Goal: Task Accomplishment & Management: Manage account settings

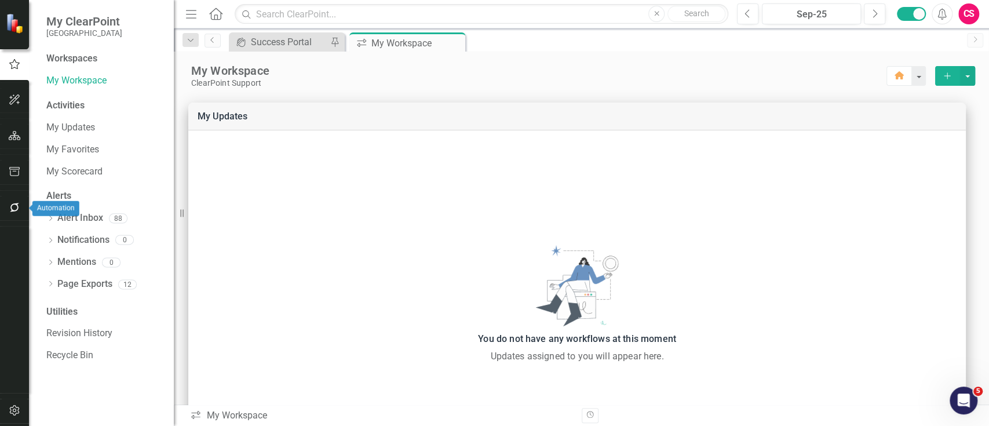
click at [14, 211] on icon "button" at bounding box center [15, 207] width 12 height 9
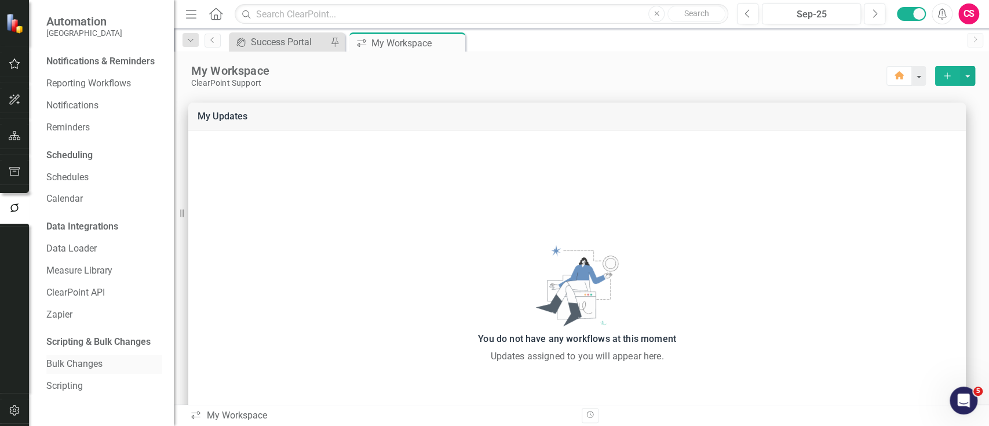
click at [68, 358] on link "Bulk Changes" at bounding box center [104, 364] width 116 height 13
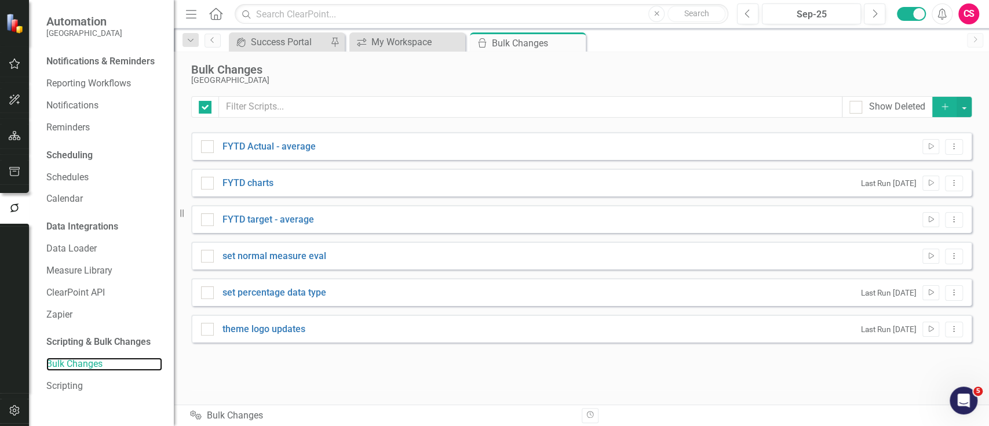
checkbox input "false"
click at [956, 149] on icon "Dropdown Menu" at bounding box center [954, 147] width 10 height 8
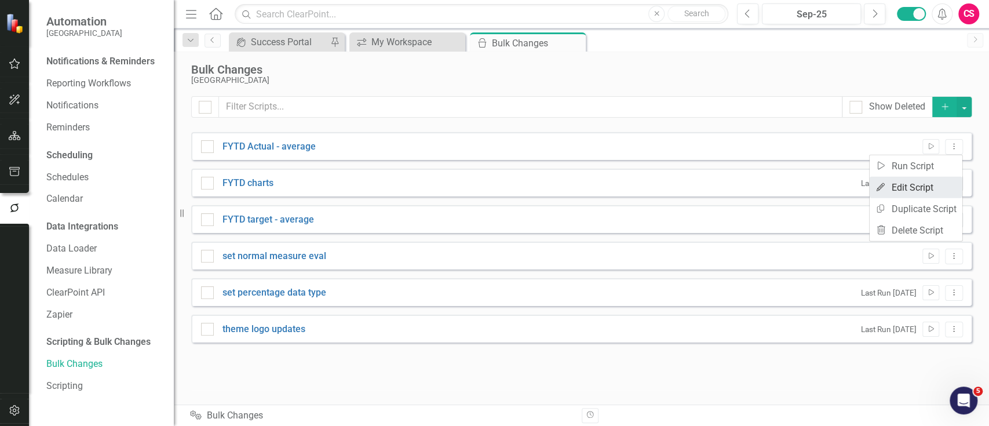
click at [934, 188] on link "Edit Edit Script" at bounding box center [916, 187] width 93 height 21
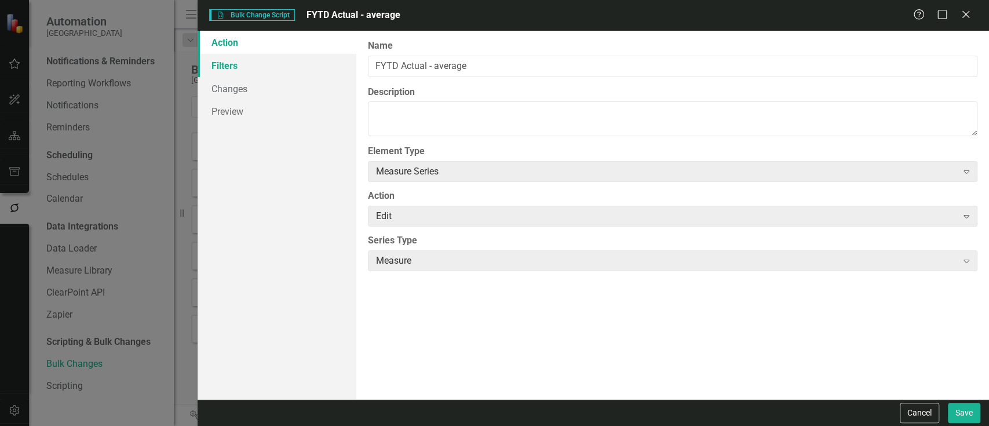
click at [289, 63] on link "Filters" at bounding box center [277, 65] width 158 height 23
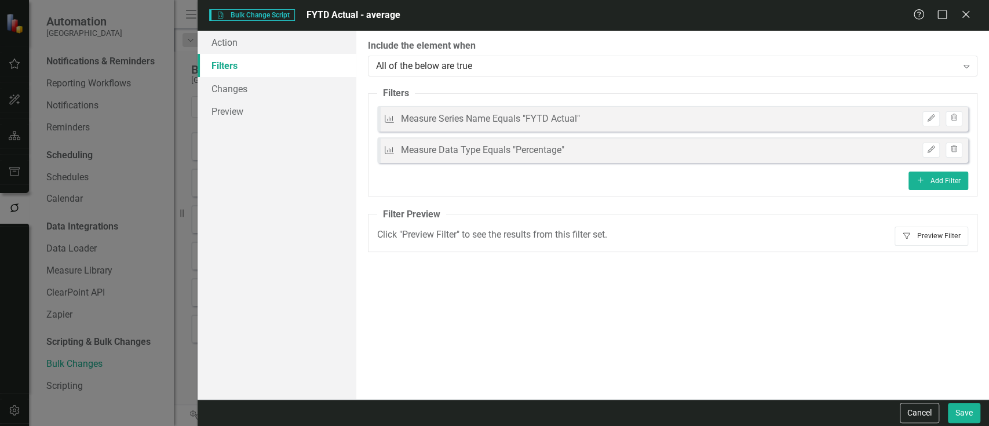
click at [913, 239] on button "Filter Preview Filter" at bounding box center [932, 236] width 74 height 19
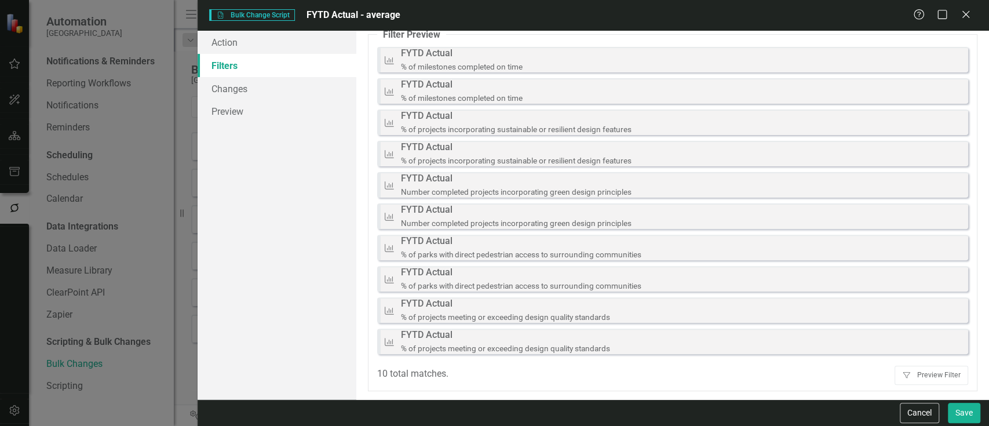
scroll to position [179, 0]
click at [245, 92] on link "Changes" at bounding box center [277, 88] width 158 height 23
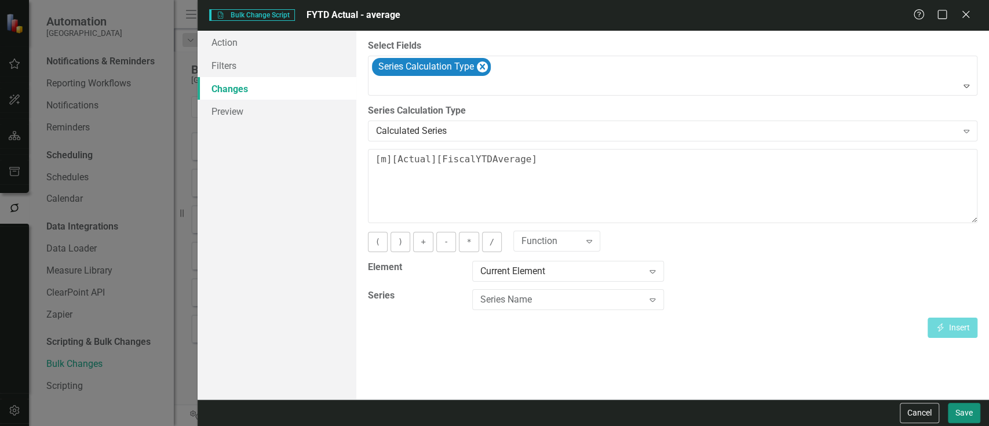
click at [961, 414] on button "Save" at bounding box center [964, 413] width 32 height 20
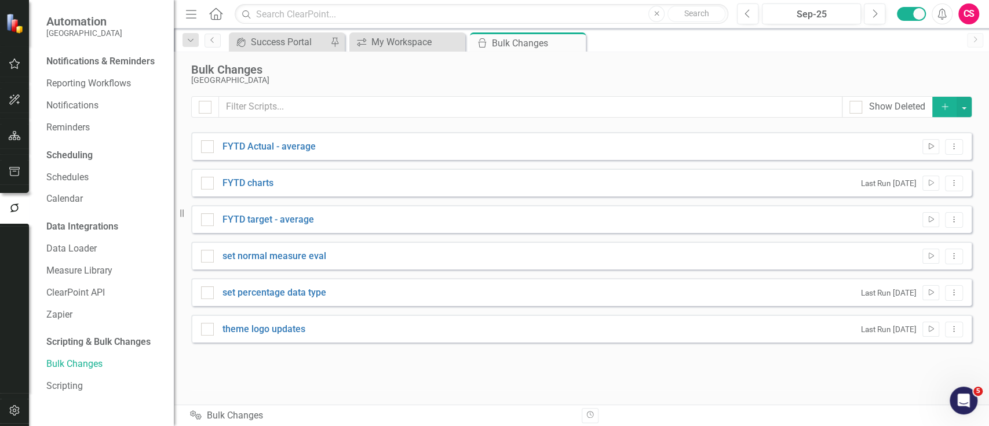
click at [927, 141] on button "Run Script" at bounding box center [930, 146] width 17 height 15
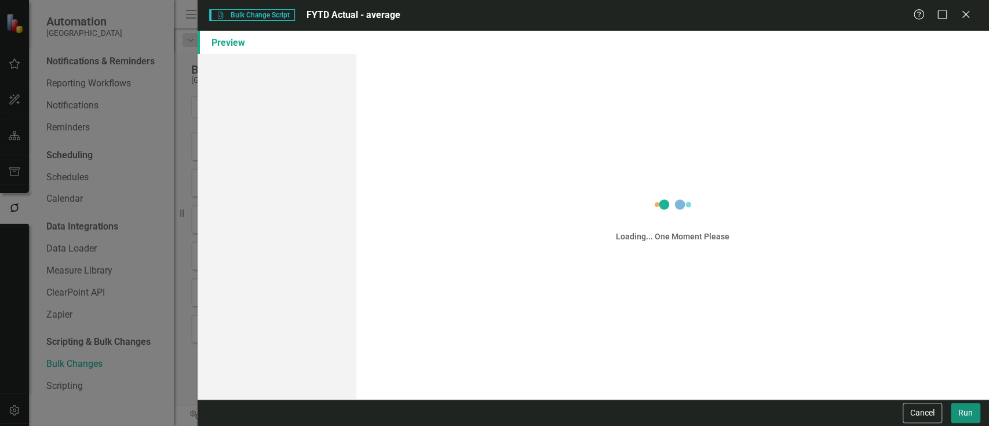
click at [960, 419] on button "Run" at bounding box center [966, 413] width 30 height 20
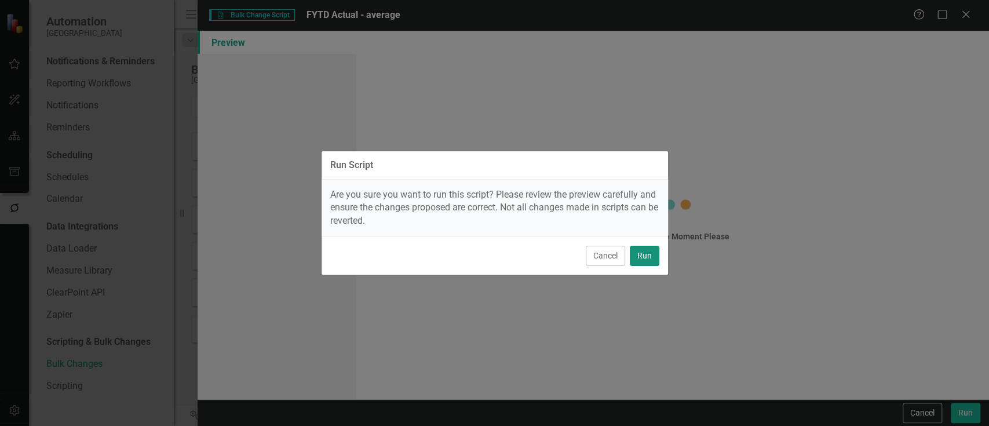
click at [641, 260] on button "Run" at bounding box center [645, 256] width 30 height 20
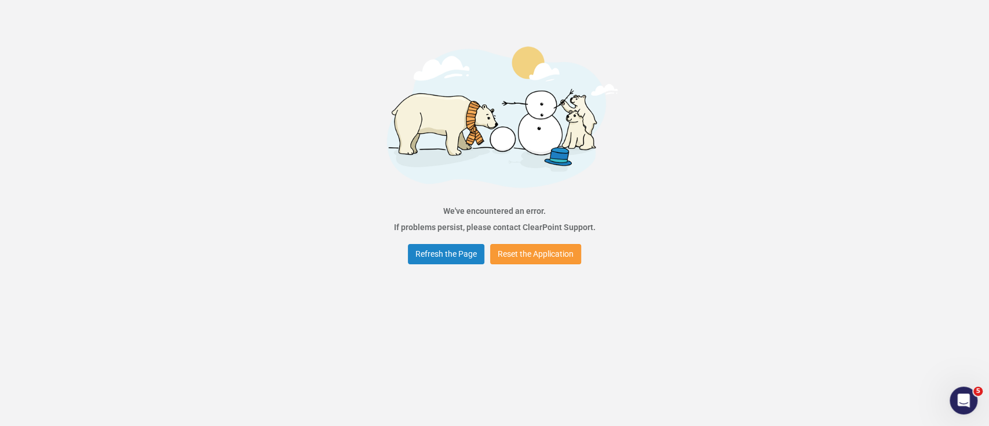
click at [568, 248] on button "Reset the Application" at bounding box center [535, 254] width 91 height 20
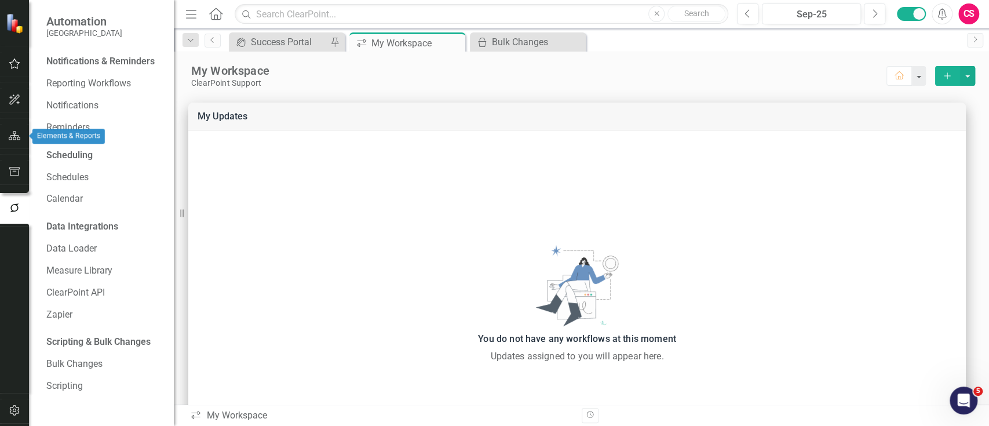
click at [23, 141] on button "button" at bounding box center [15, 136] width 26 height 24
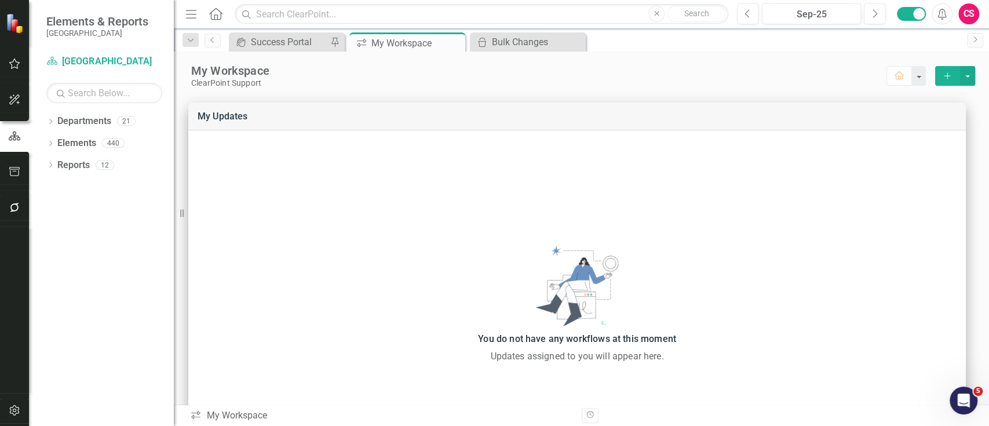
click at [16, 404] on button "button" at bounding box center [15, 411] width 26 height 24
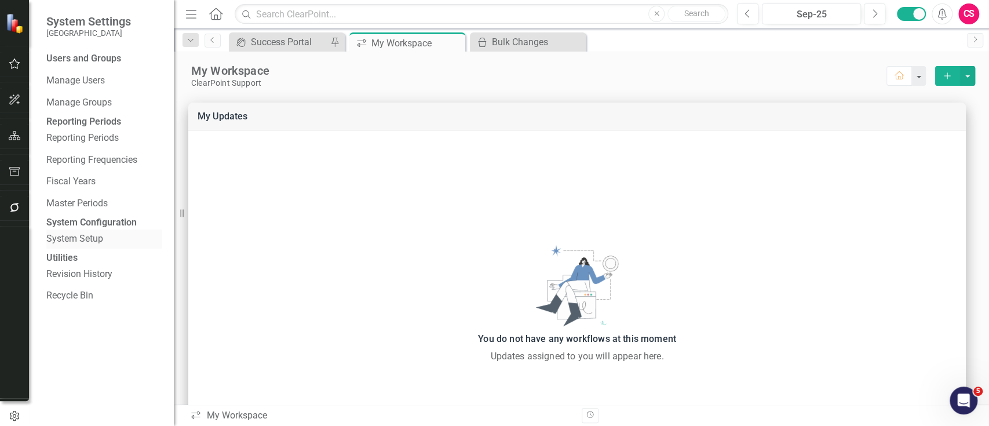
click at [78, 246] on link "System Setup" at bounding box center [104, 238] width 116 height 13
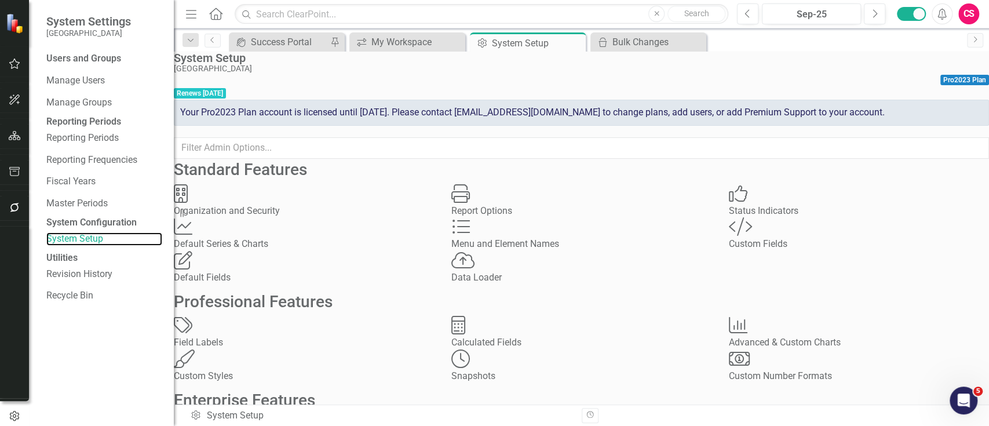
scroll to position [258, 0]
click at [326, 414] on div "Tags Tags" at bounding box center [304, 431] width 260 height 34
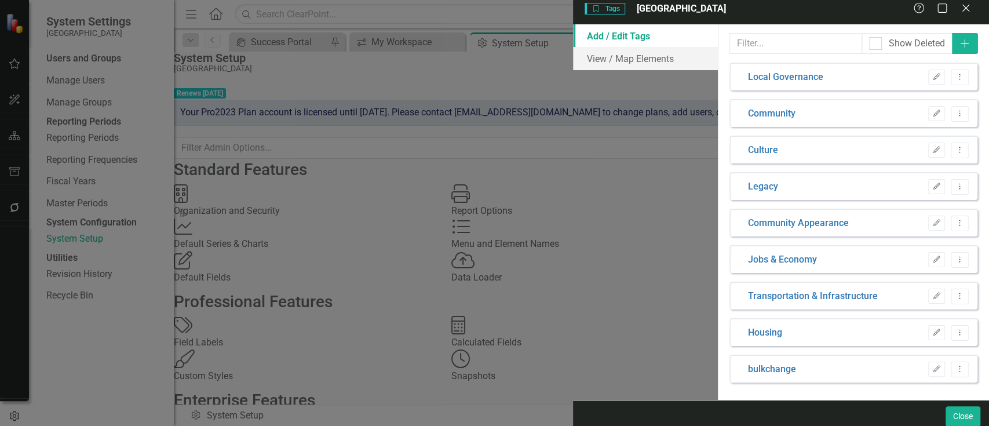
scroll to position [7, 0]
click at [983, 415] on div "Close" at bounding box center [781, 416] width 416 height 32
drag, startPoint x: 964, startPoint y: 414, endPoint x: 218, endPoint y: 105, distance: 807.4
click at [573, 105] on div "Tags Tags Miami Gardens Help Maximize Close Add / Edit Tags View / Map Elements…" at bounding box center [781, 213] width 416 height 439
click at [961, 406] on button "Close" at bounding box center [963, 416] width 35 height 20
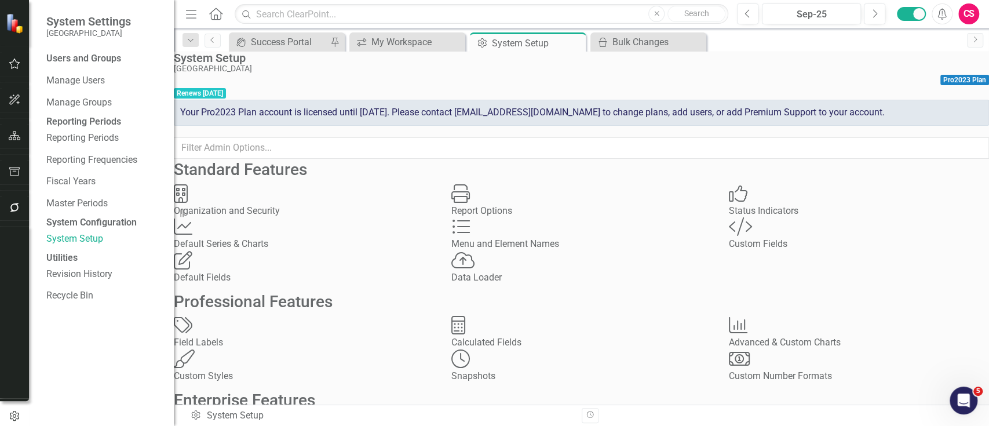
click at [25, 133] on button "button" at bounding box center [15, 136] width 26 height 24
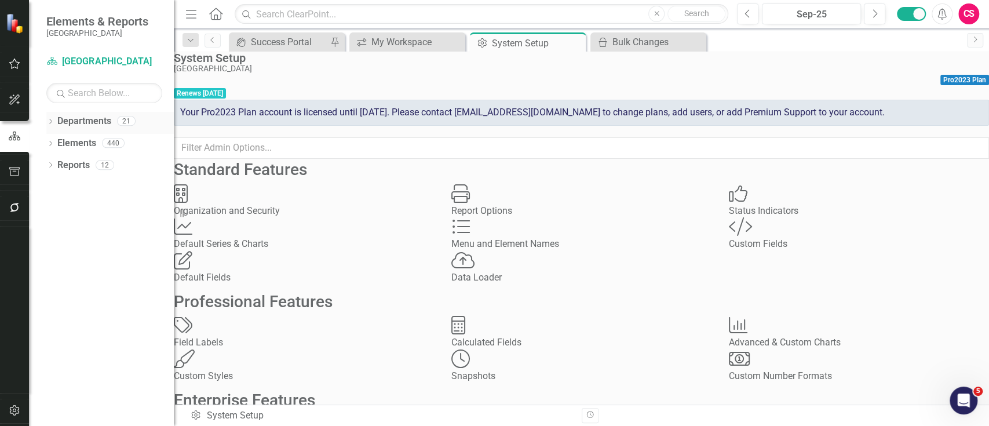
click at [64, 116] on link "Departments" at bounding box center [84, 121] width 54 height 13
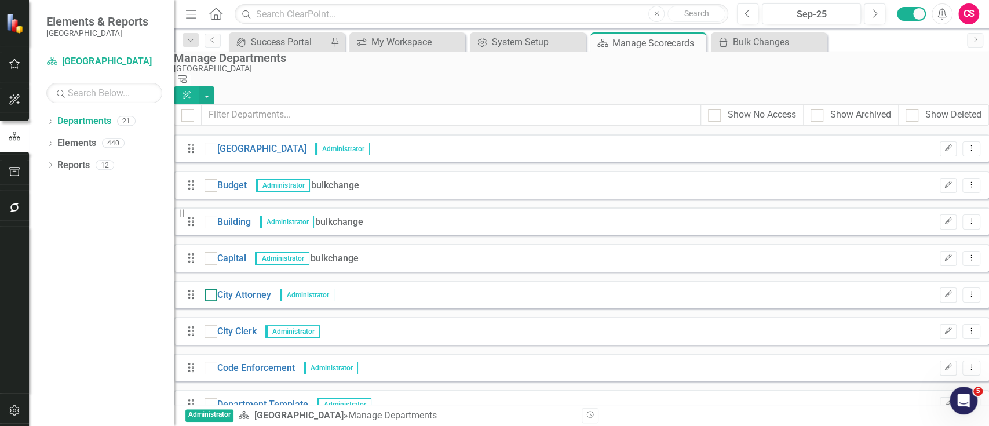
click at [212, 289] on input "checkbox" at bounding box center [209, 293] width 8 height 8
checkbox input "true"
click at [212, 325] on input "checkbox" at bounding box center [209, 329] width 8 height 8
checkbox input "true"
click at [212, 362] on input "checkbox" at bounding box center [209, 366] width 8 height 8
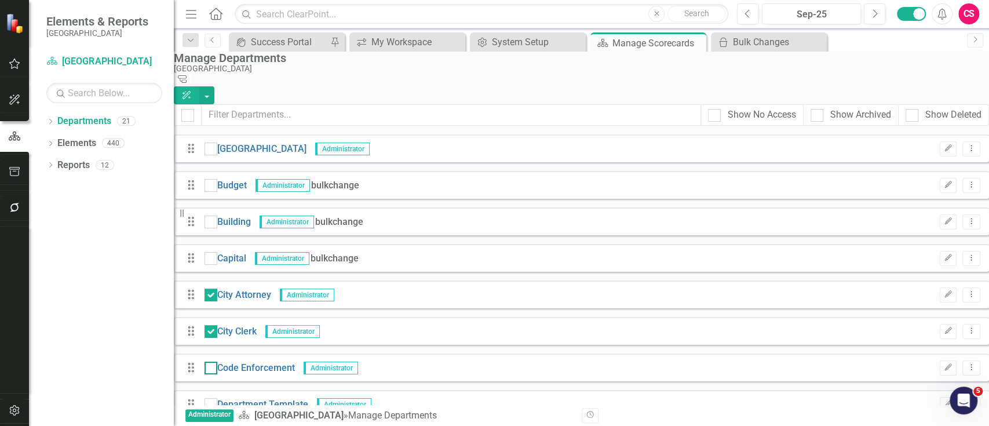
checkbox input "true"
click at [214, 86] on button "button" at bounding box center [206, 95] width 15 height 18
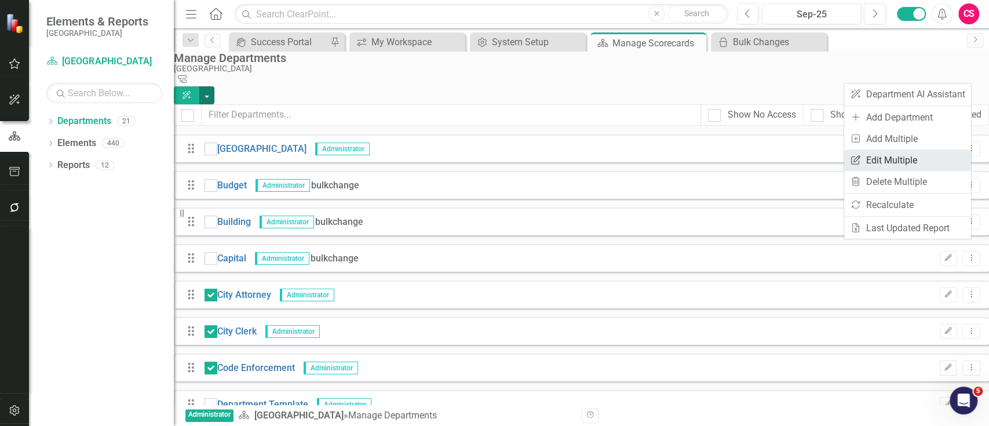
click at [920, 159] on link "Edit Multiple Edit Multiple" at bounding box center [907, 159] width 127 height 21
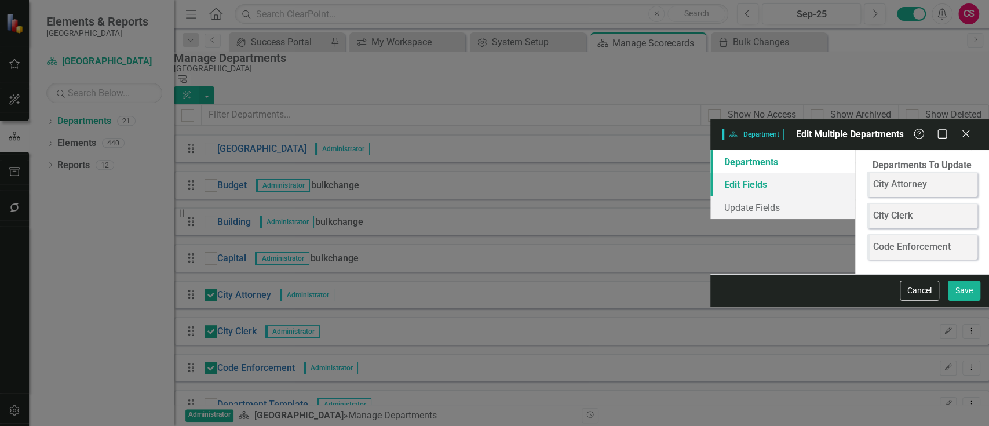
click at [710, 173] on link "Edit Fields" at bounding box center [782, 184] width 145 height 23
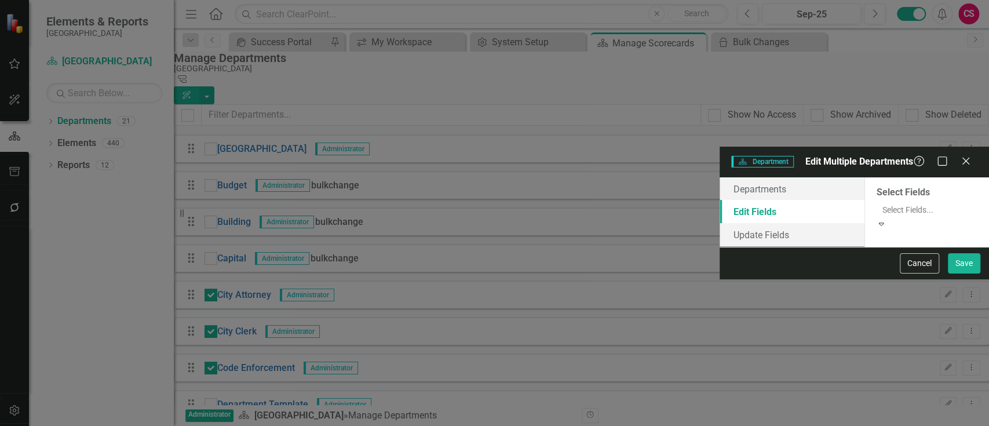
drag, startPoint x: 333, startPoint y: 74, endPoint x: 334, endPoint y: 80, distance: 6.4
click at [876, 202] on div "Select Fields..." at bounding box center [926, 210] width 101 height 16
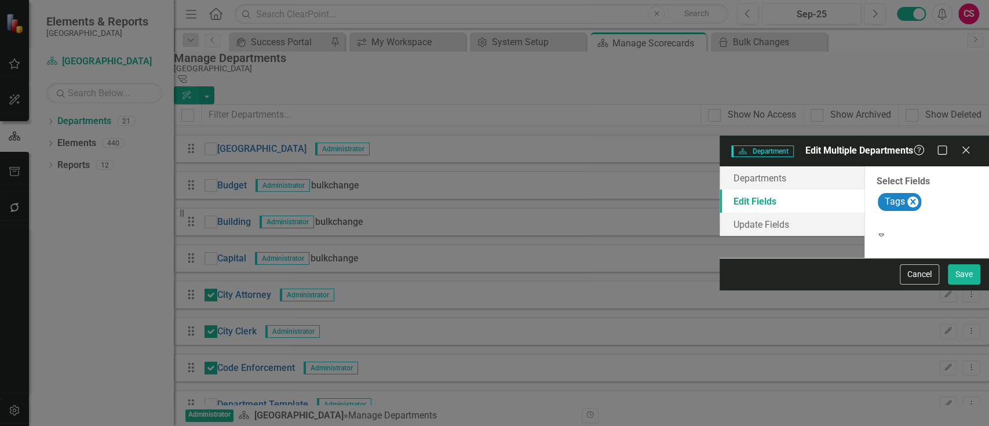
click at [864, 195] on div "Select Fields option Tags, selected. Tags Expand" at bounding box center [926, 212] width 125 height 92
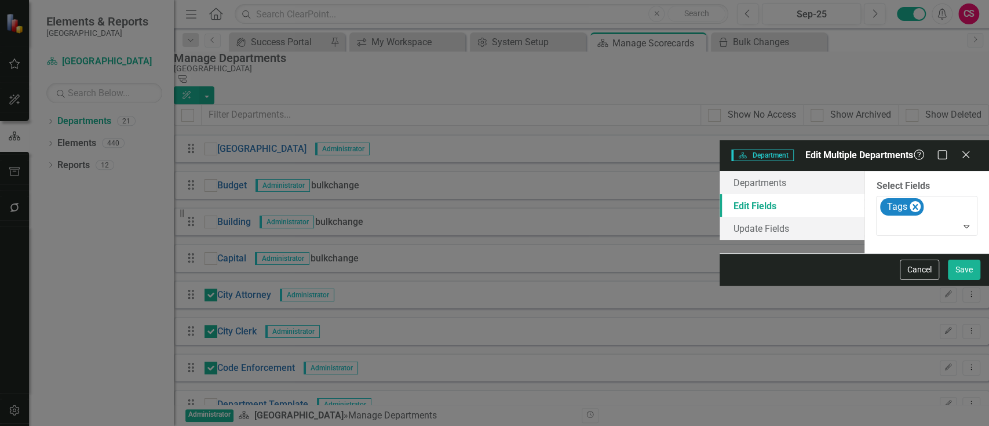
click at [897, 280] on div "Cancel Save" at bounding box center [938, 270] width 83 height 20
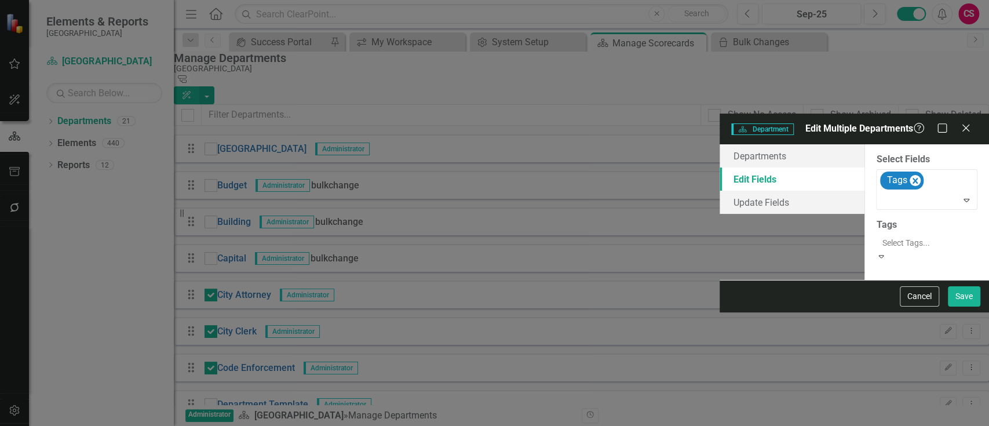
click at [877, 236] on div at bounding box center [927, 243] width 101 height 14
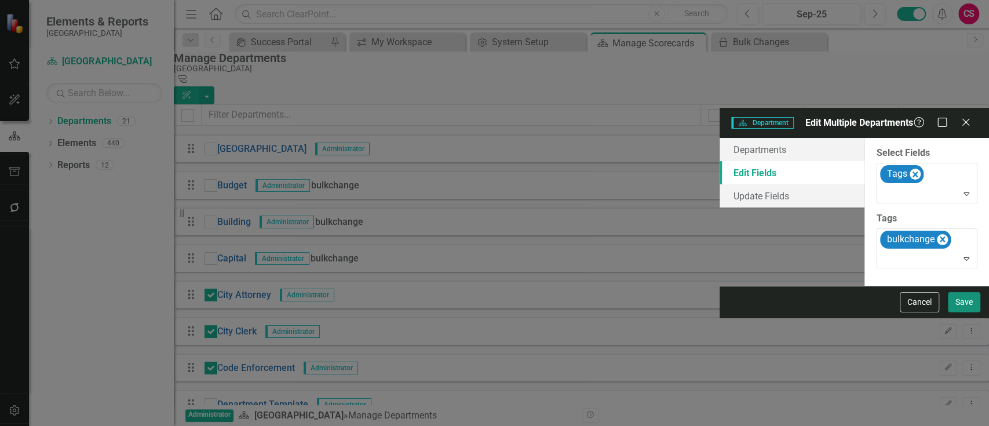
click at [964, 312] on button "Save" at bounding box center [964, 302] width 32 height 20
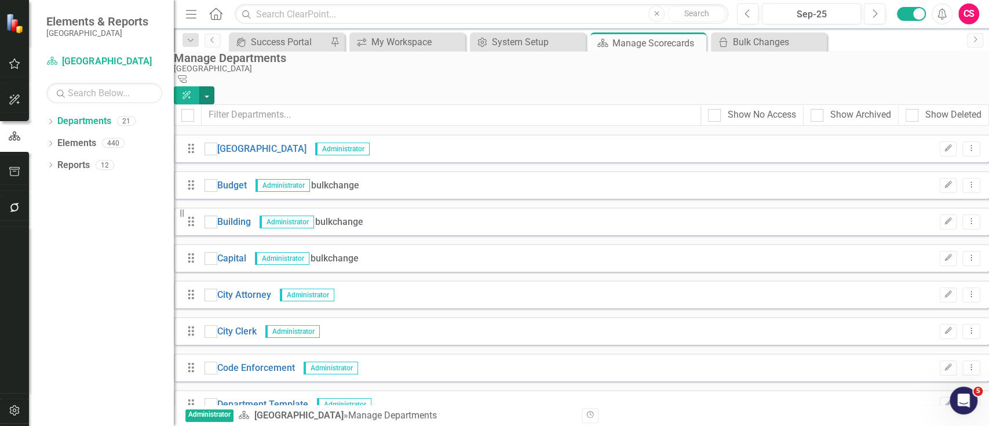
checkbox input "false"
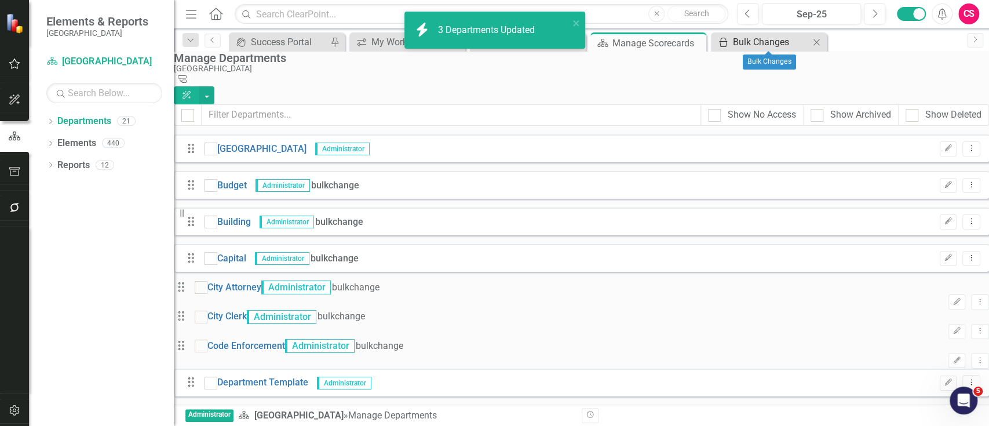
click at [763, 48] on div "Bulk Changes" at bounding box center [771, 42] width 76 height 14
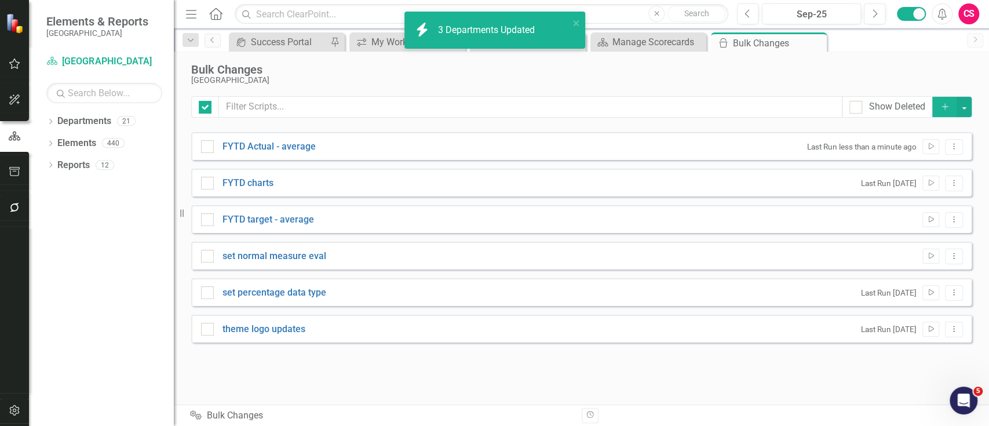
checkbox input "false"
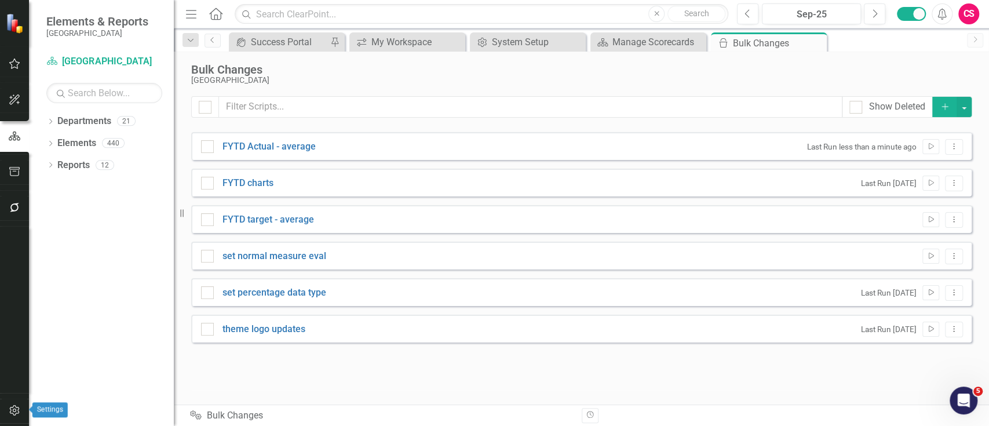
click at [10, 406] on icon "button" at bounding box center [15, 410] width 12 height 9
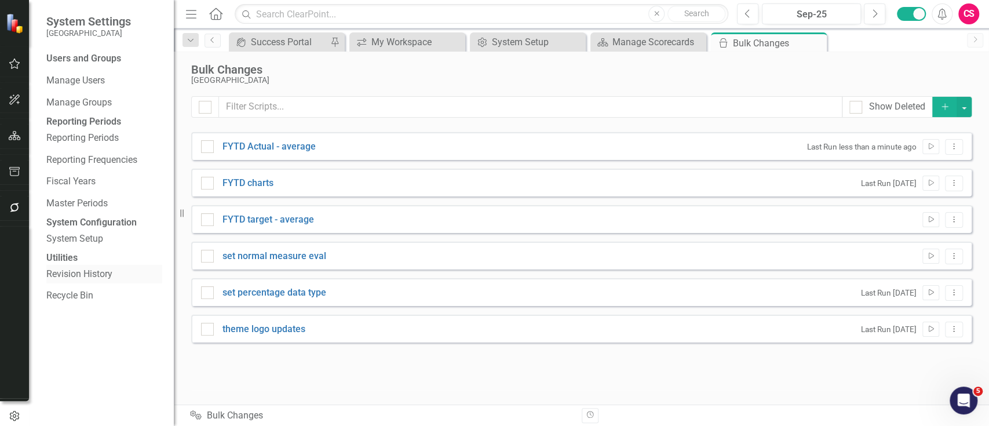
click at [63, 281] on link "Revision History" at bounding box center [104, 274] width 116 height 13
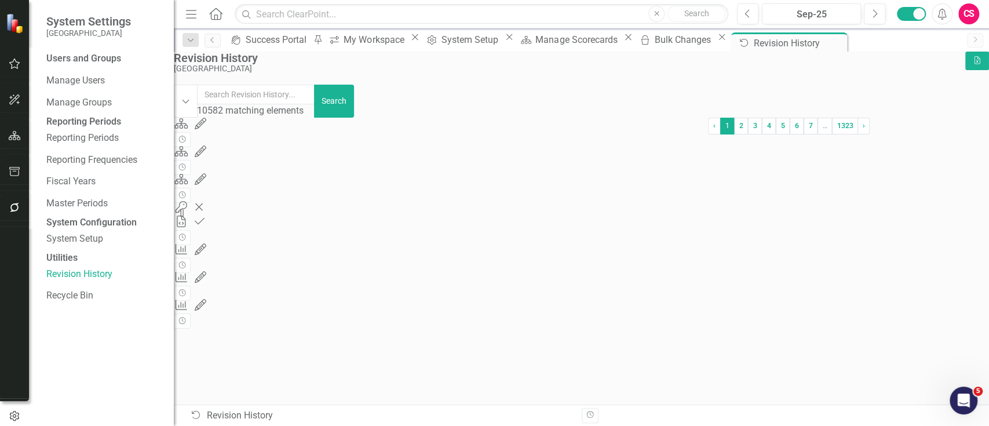
click at [506, 283] on div "Capital" at bounding box center [441, 276] width 534 height 13
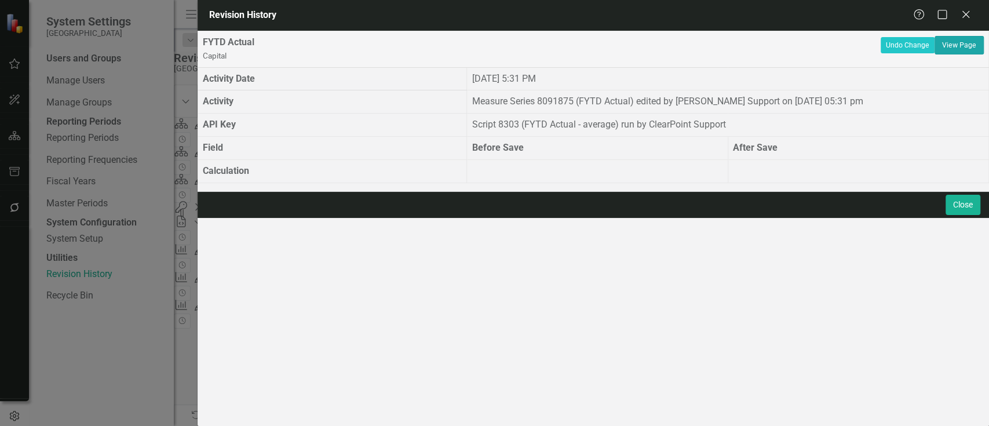
click at [950, 52] on link "View Page" at bounding box center [959, 45] width 49 height 19
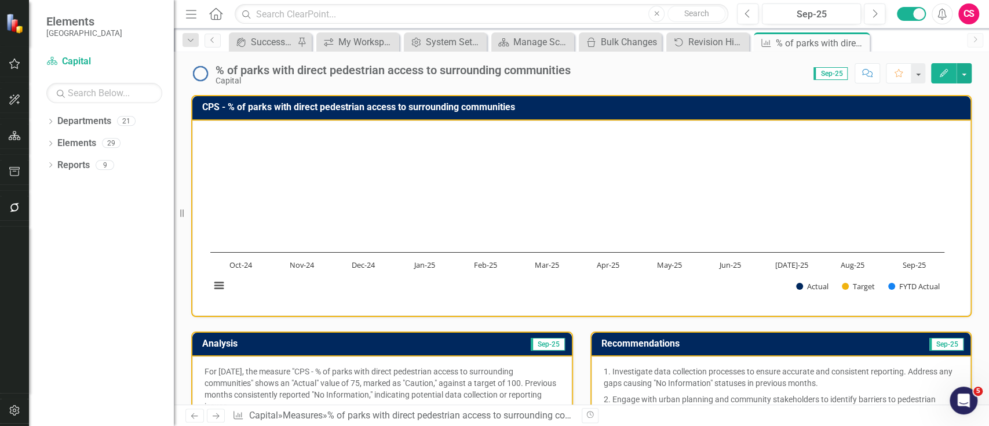
scroll to position [366, 0]
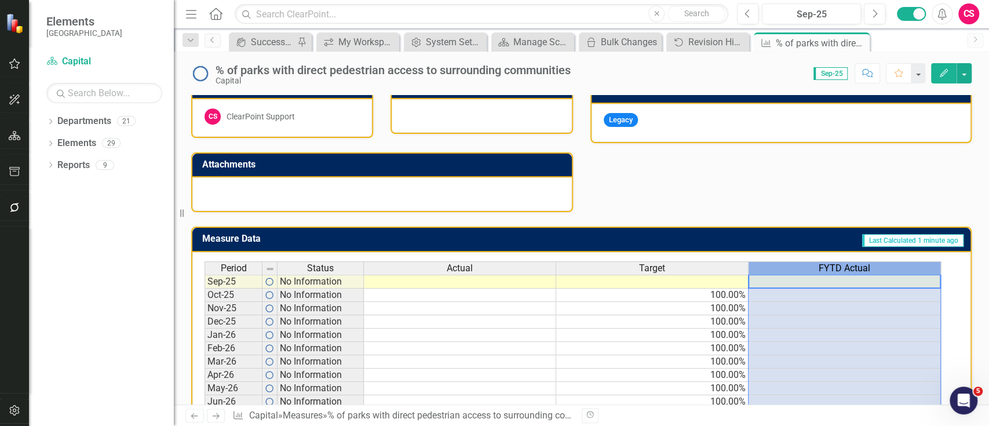
click at [822, 267] on span "FYTD Actual" at bounding box center [845, 268] width 52 height 10
click at [822, 267] on div "FYTD Actual" at bounding box center [845, 268] width 192 height 13
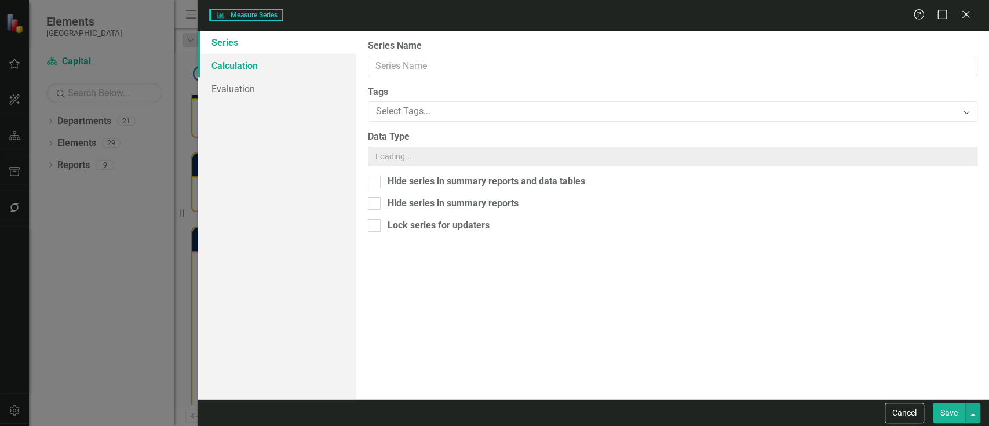
type input "FYTD Actual"
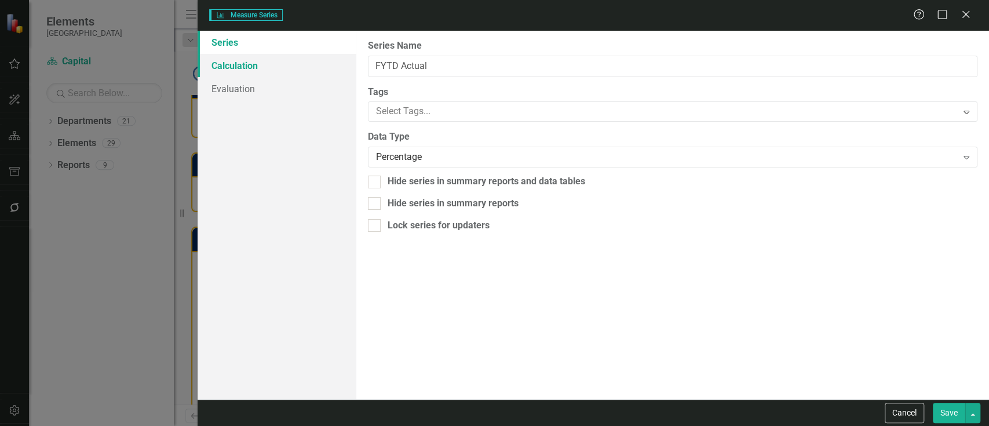
click at [268, 59] on link "Calculation" at bounding box center [277, 65] width 158 height 23
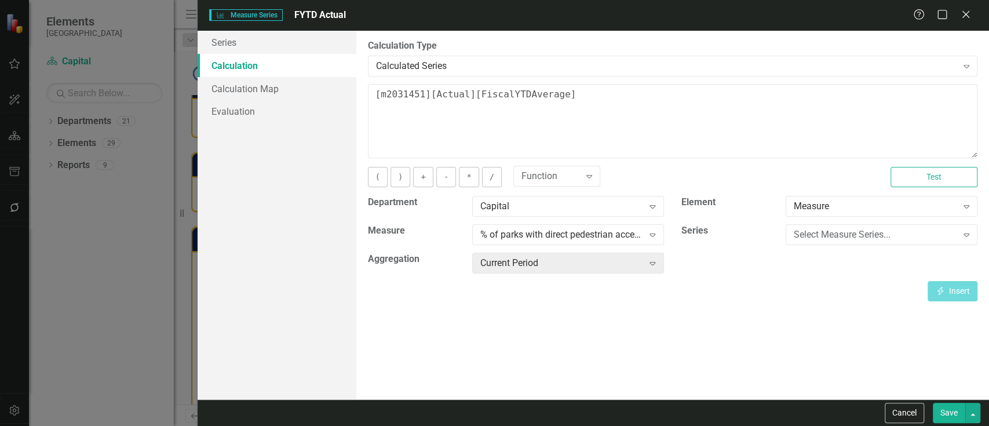
click at [928, 410] on div "Cancel Save" at bounding box center [931, 413] width 99 height 20
click at [921, 410] on button "Cancel" at bounding box center [904, 413] width 39 height 20
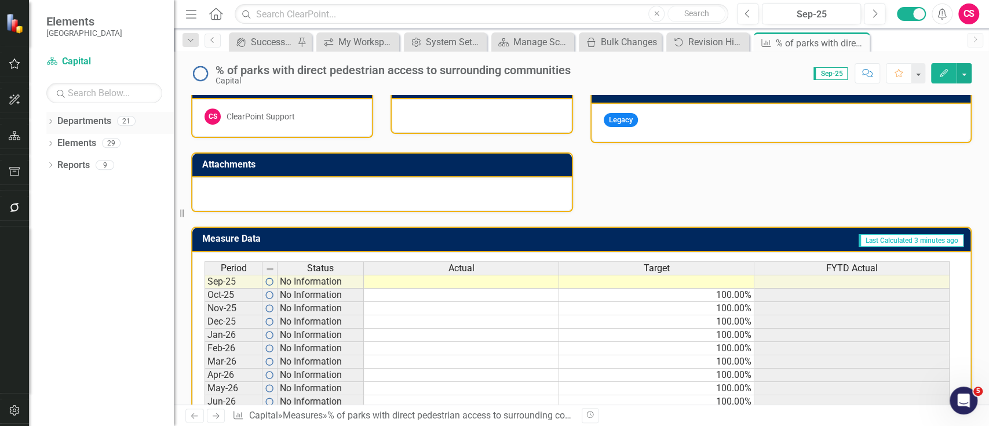
click at [48, 123] on div "Dropdown Departments 21 Dropdown [GEOGRAPHIC_DATA] Budget Building Capital City…" at bounding box center [101, 269] width 145 height 314
click at [48, 123] on icon "Dropdown" at bounding box center [50, 122] width 8 height 6
click at [56, 144] on icon "Dropdown" at bounding box center [56, 142] width 9 height 7
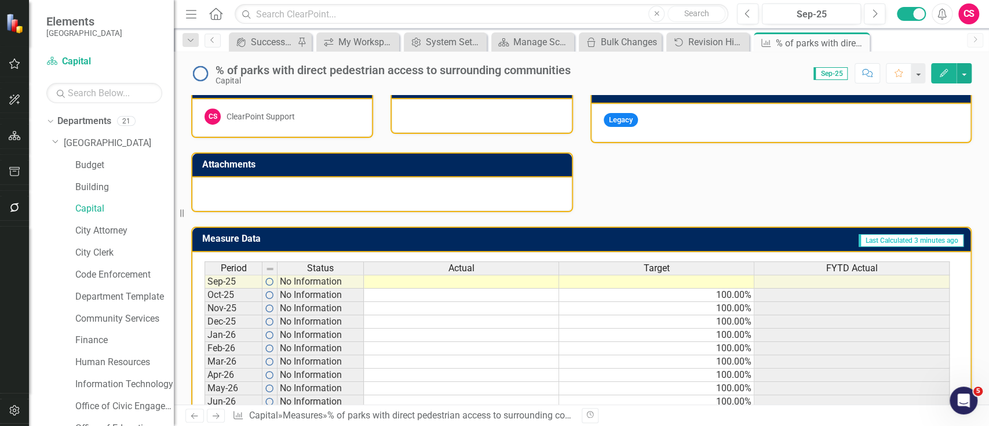
scroll to position [212, 0]
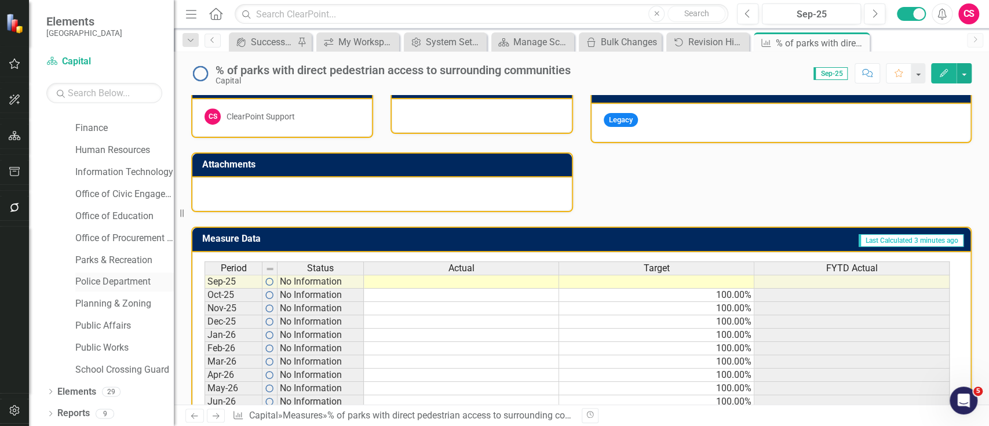
click at [112, 279] on link "Police Department" at bounding box center [124, 281] width 99 height 13
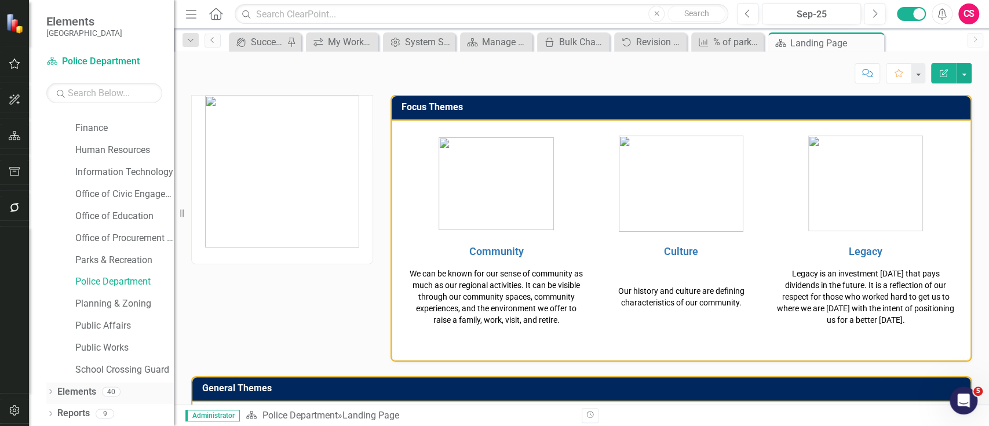
click at [51, 392] on icon "Dropdown" at bounding box center [50, 392] width 8 height 6
click at [53, 393] on icon "Dropdown" at bounding box center [56, 393] width 8 height 6
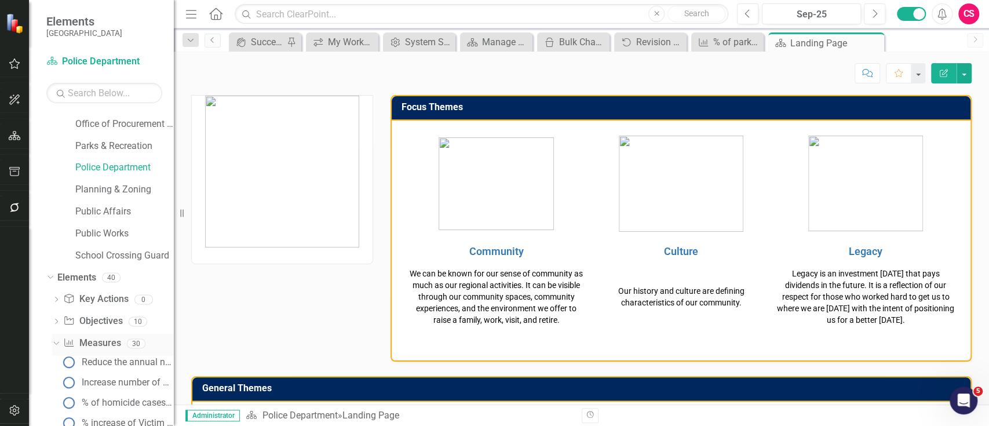
scroll to position [327, 0]
click at [111, 364] on div "Reduce the annual number of calls for service holding beyond 10 minutes" at bounding box center [128, 361] width 92 height 10
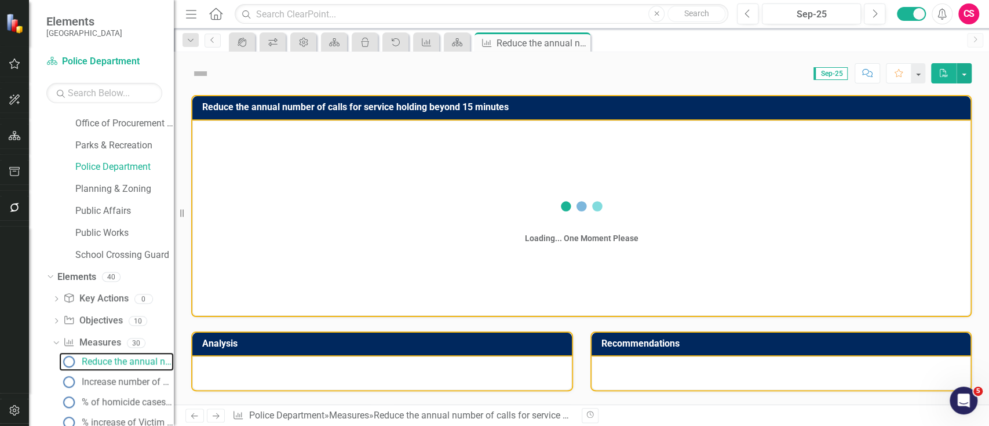
scroll to position [271, 0]
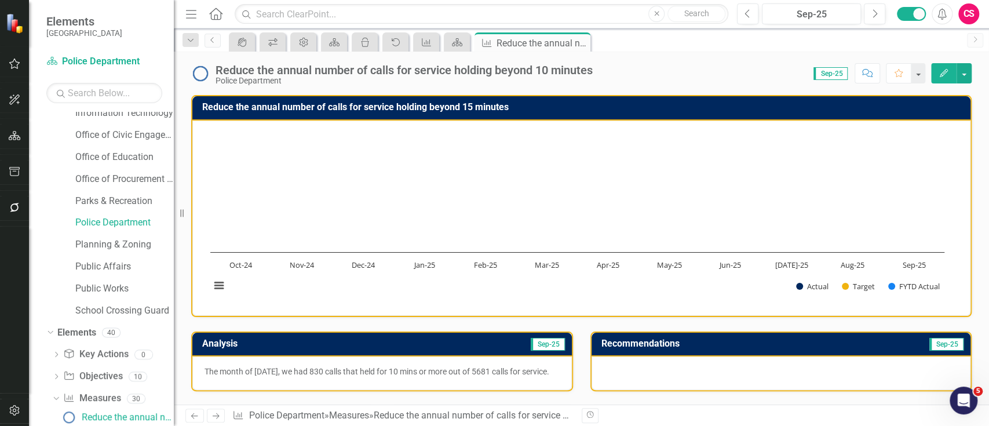
click at [933, 76] on button "Edit" at bounding box center [943, 73] width 25 height 20
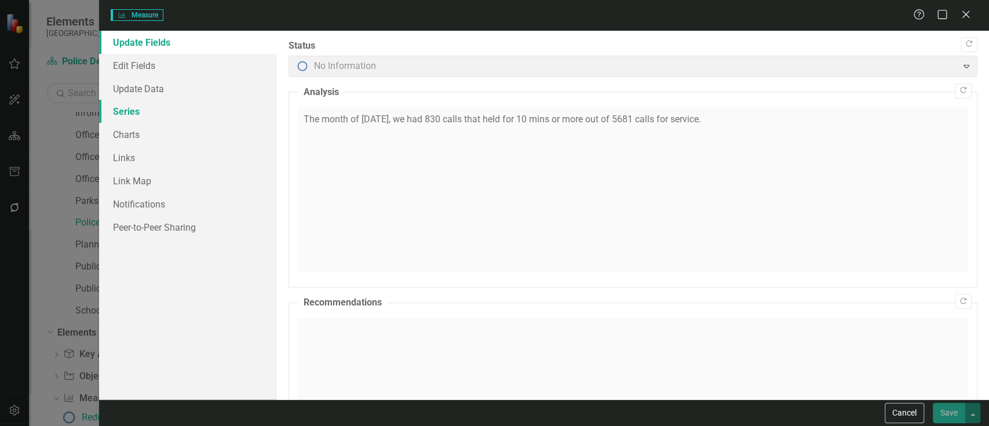
click at [176, 112] on div "Measure Measure Help Maximize Close Update Fields Edit Fields Update Data Serie…" at bounding box center [494, 213] width 989 height 426
click at [176, 112] on link "Series" at bounding box center [188, 111] width 178 height 23
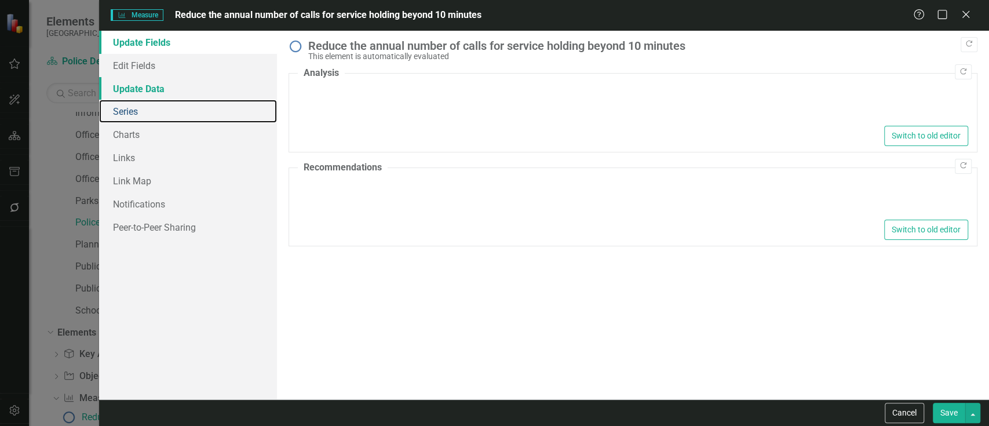
type textarea "<p>The month of [DATE], we had 830 calls that held for 10 mins or more out of 5…"
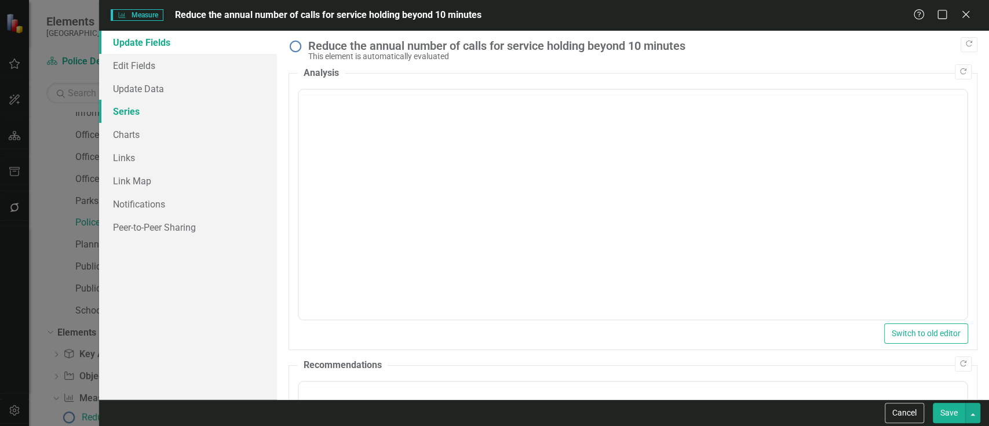
click at [187, 114] on link "Series" at bounding box center [188, 111] width 178 height 23
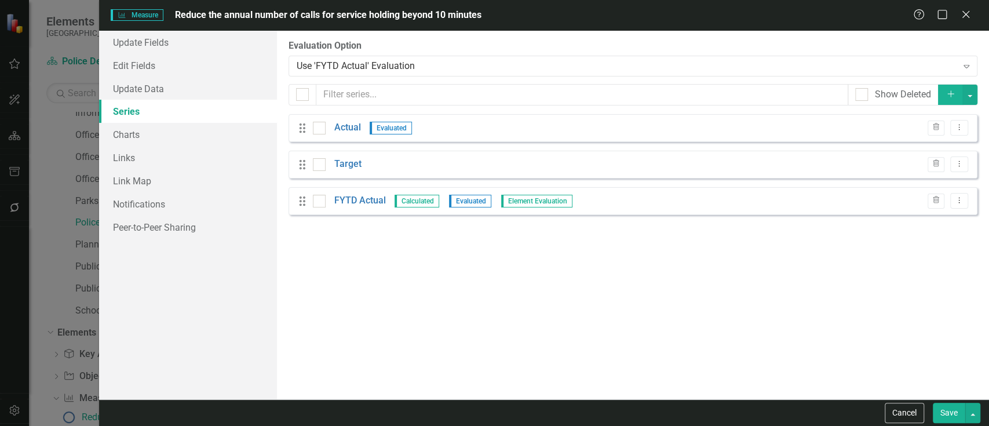
click at [302, 98] on div at bounding box center [302, 94] width 13 height 13
click at [302, 96] on input "checkbox" at bounding box center [300, 92] width 8 height 8
checkbox input "true"
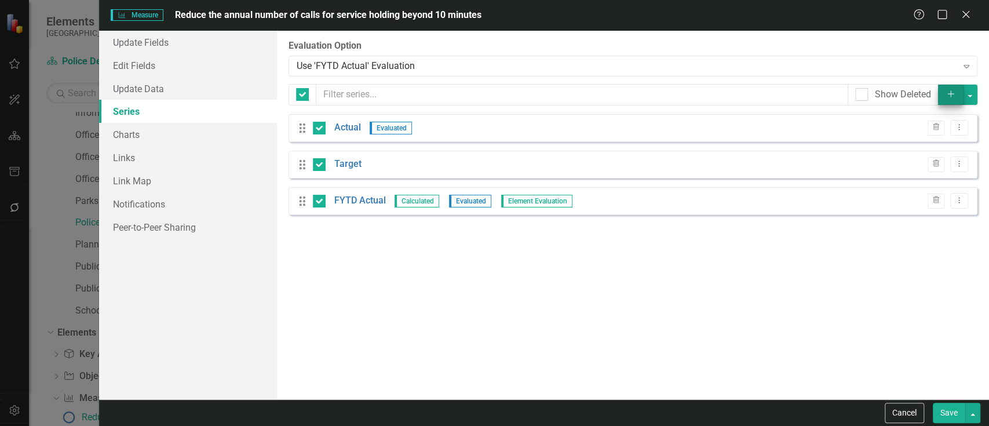
checkbox input "true"
click at [964, 86] on button "button" at bounding box center [969, 95] width 15 height 20
click at [922, 153] on link "Edit Multiple Edit Multiple" at bounding box center [931, 158] width 92 height 21
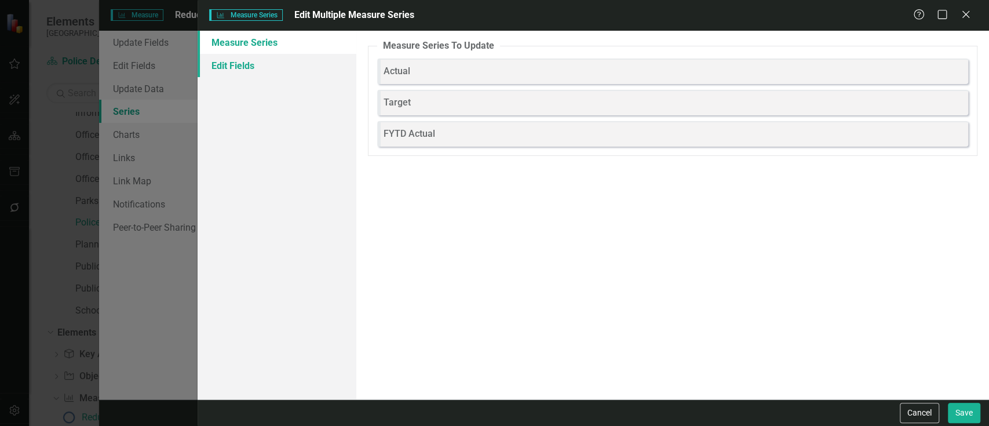
click at [286, 63] on link "Edit Fields" at bounding box center [277, 65] width 158 height 23
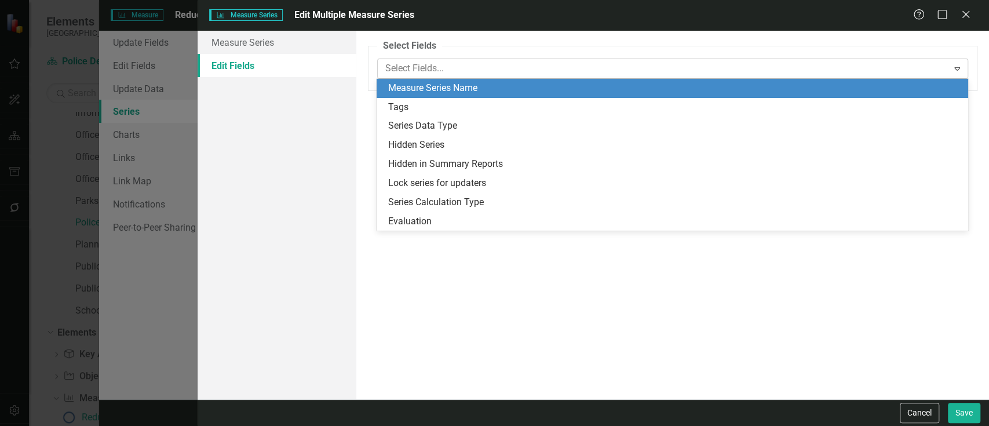
click at [420, 75] on div at bounding box center [664, 69] width 567 height 16
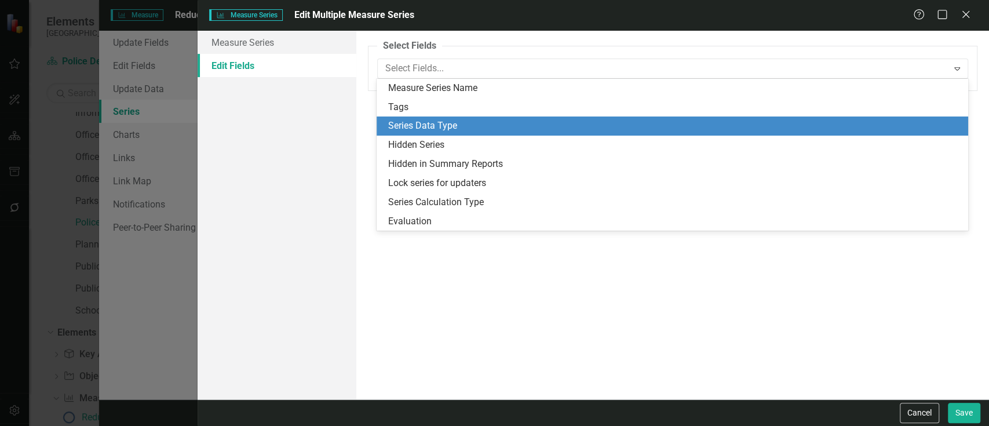
click at [418, 135] on div "Series Data Type" at bounding box center [673, 125] width 592 height 19
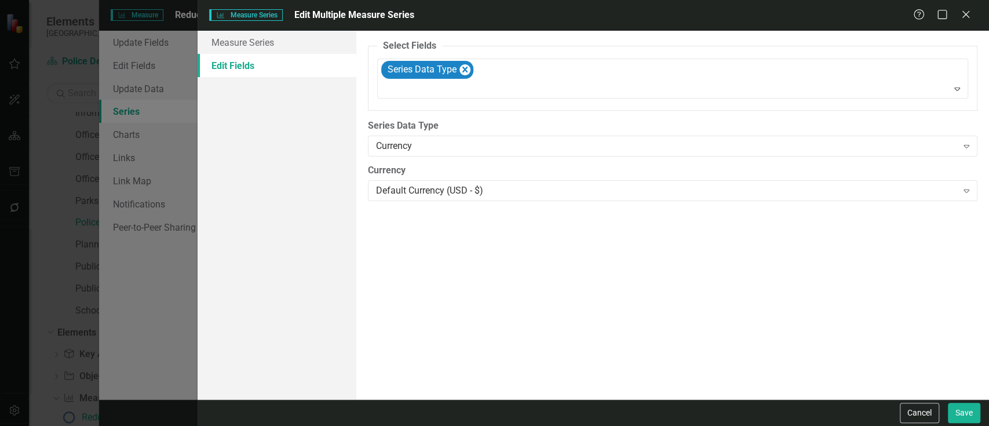
click at [413, 141] on div "Currency" at bounding box center [666, 146] width 581 height 13
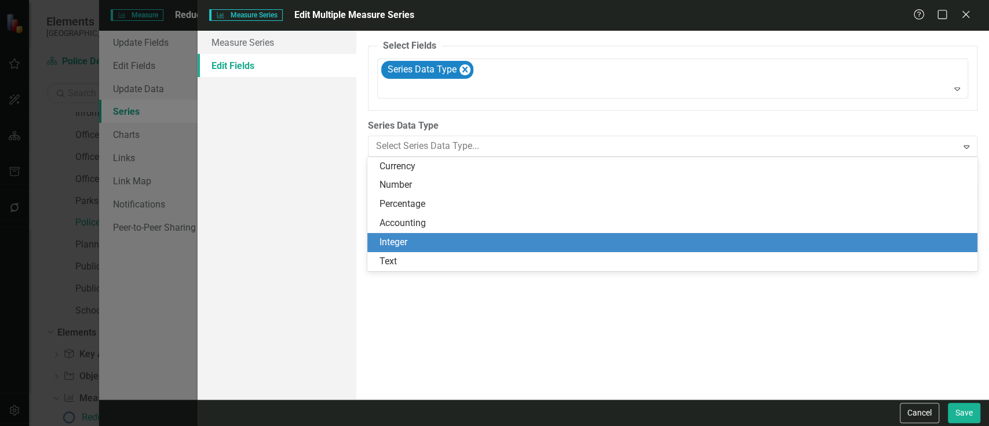
click at [413, 236] on div "Integer" at bounding box center [674, 242] width 591 height 13
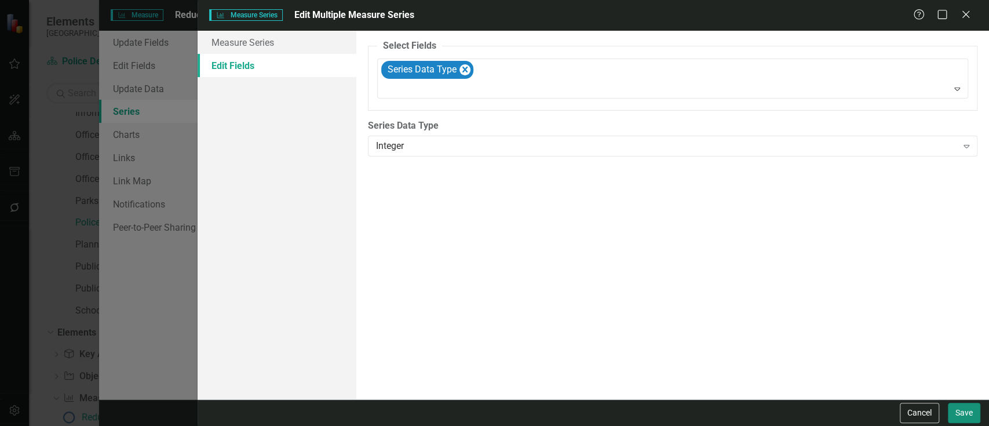
click at [948, 406] on button "Save" at bounding box center [964, 413] width 32 height 20
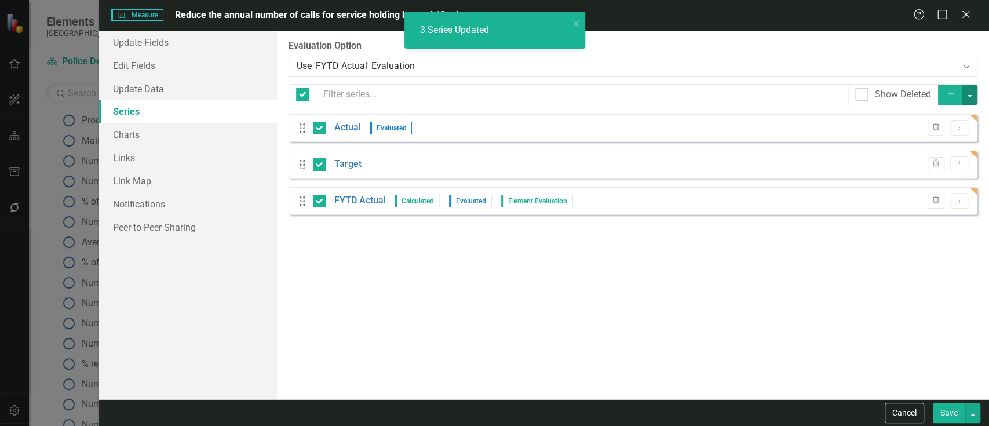
scroll to position [52, 0]
click at [954, 416] on button "Save" at bounding box center [949, 413] width 32 height 20
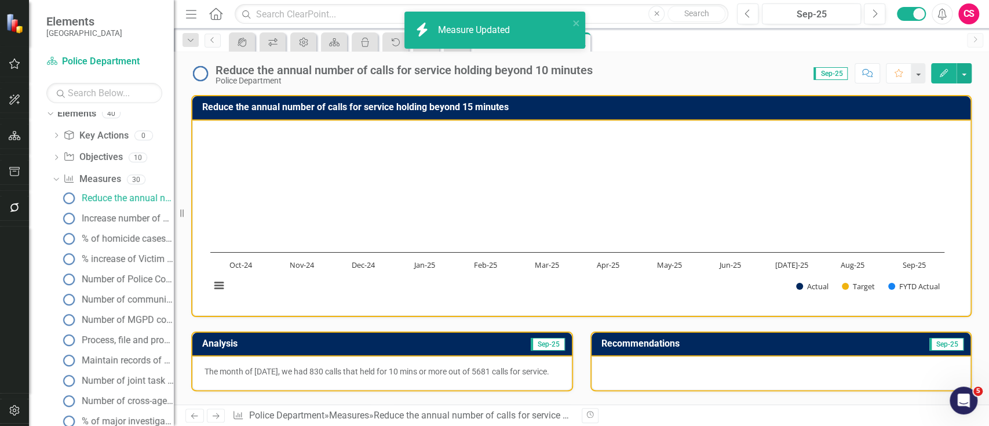
scroll to position [0, 0]
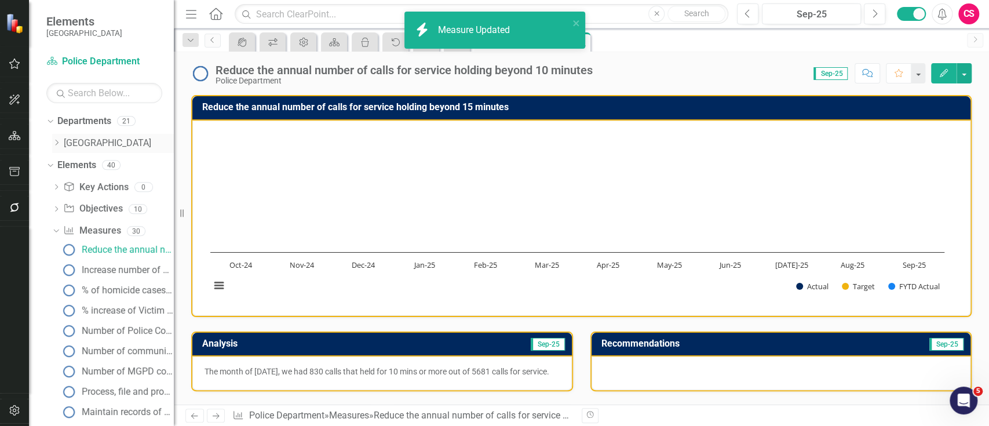
click at [56, 147] on div "Dropdown" at bounding box center [56, 143] width 9 height 10
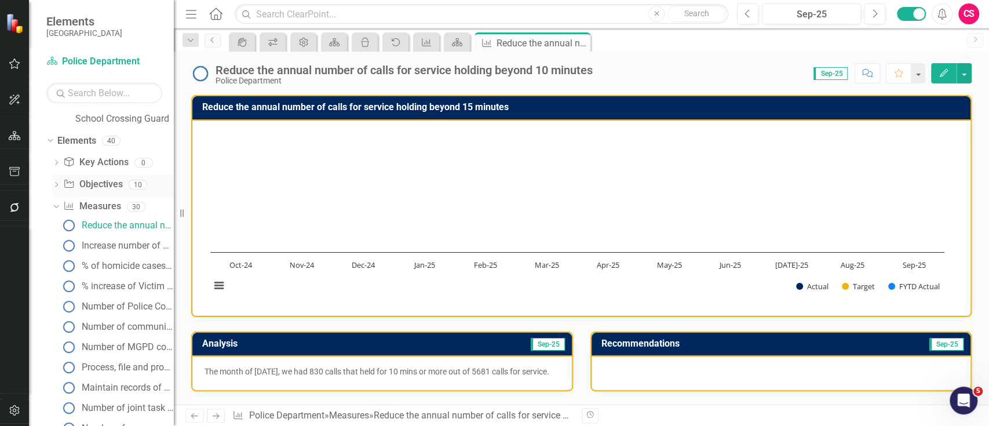
scroll to position [396, 0]
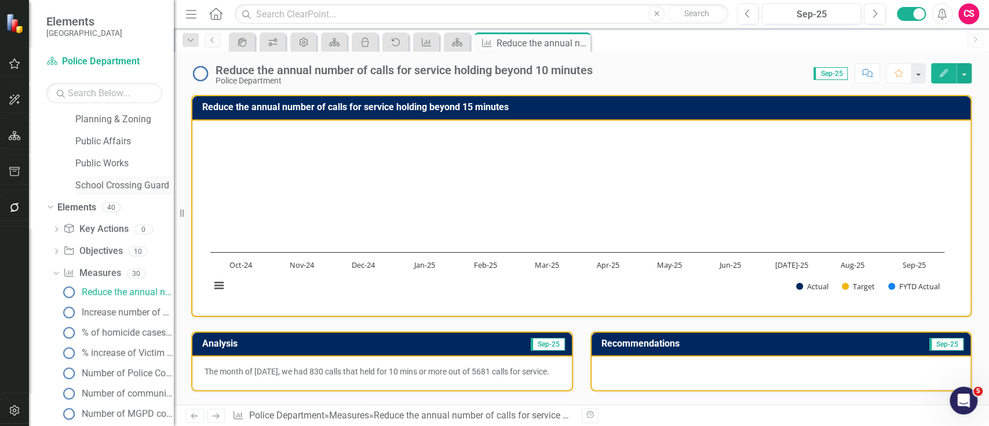
click at [116, 180] on link "School Crossing Guard" at bounding box center [124, 185] width 99 height 13
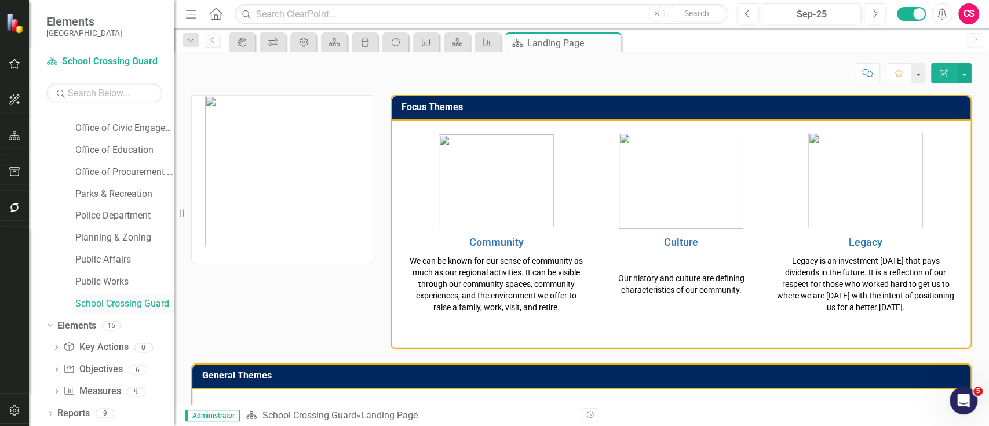
scroll to position [278, 0]
click at [56, 391] on icon "Dropdown" at bounding box center [56, 392] width 8 height 6
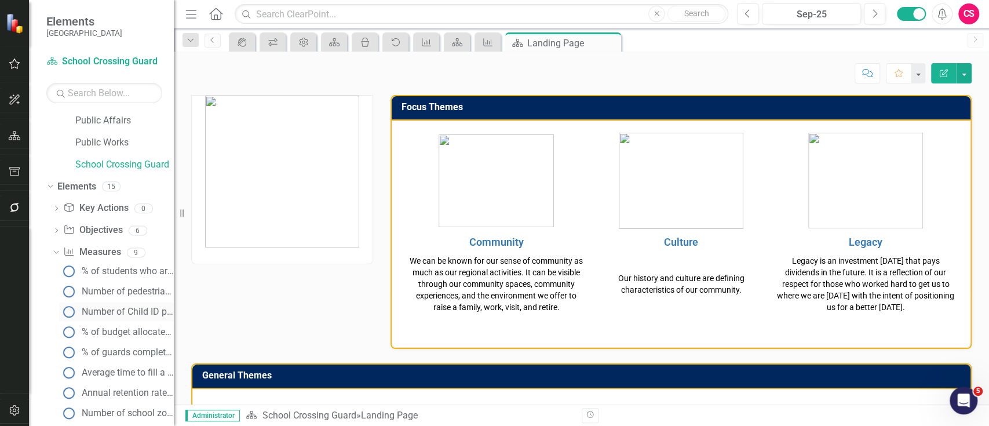
scroll to position [460, 0]
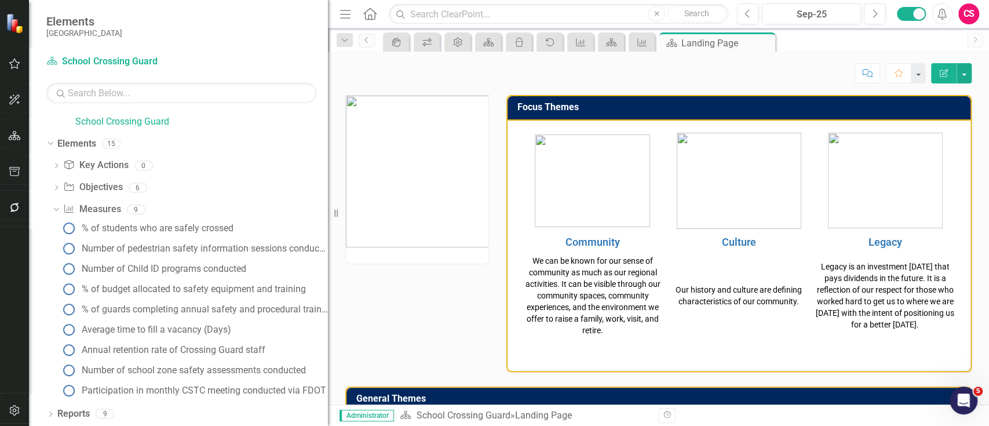
drag, startPoint x: 181, startPoint y: 270, endPoint x: 328, endPoint y: 261, distance: 147.5
drag, startPoint x: 328, startPoint y: 261, endPoint x: 110, endPoint y: 208, distance: 224.2
click at [110, 208] on link "Measure Measures" at bounding box center [91, 209] width 57 height 13
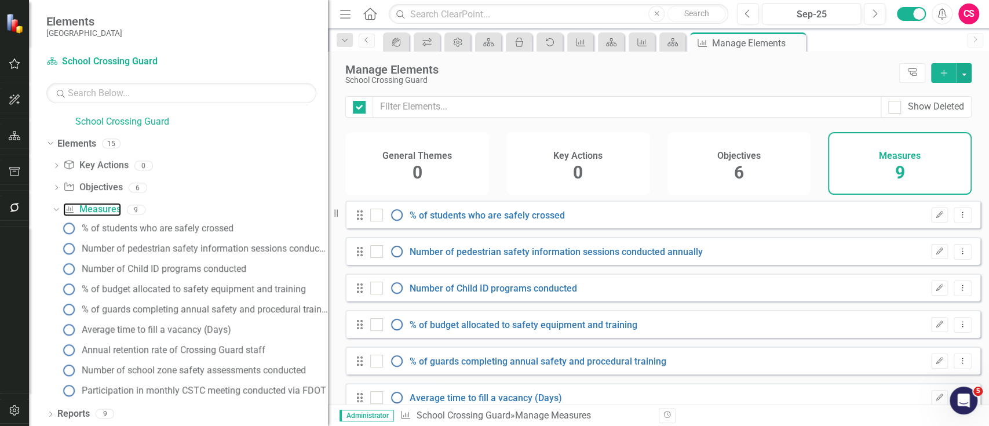
checkbox input "false"
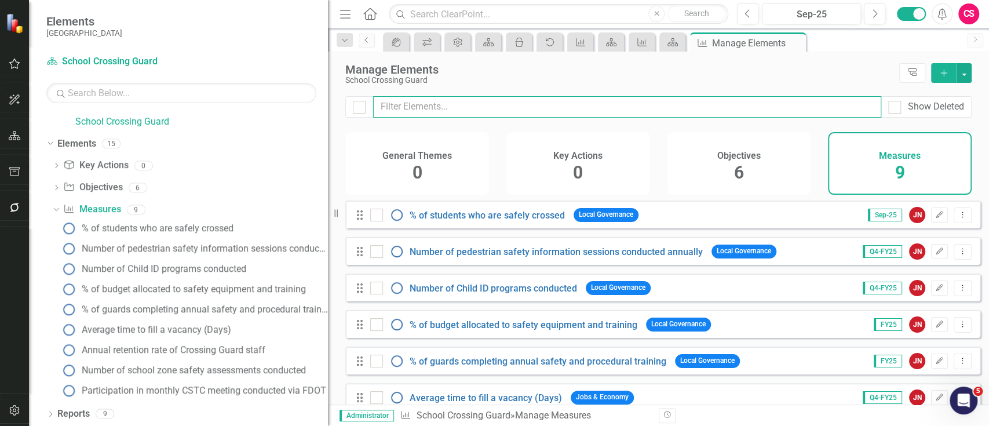
click at [518, 101] on input "text" at bounding box center [627, 106] width 508 height 21
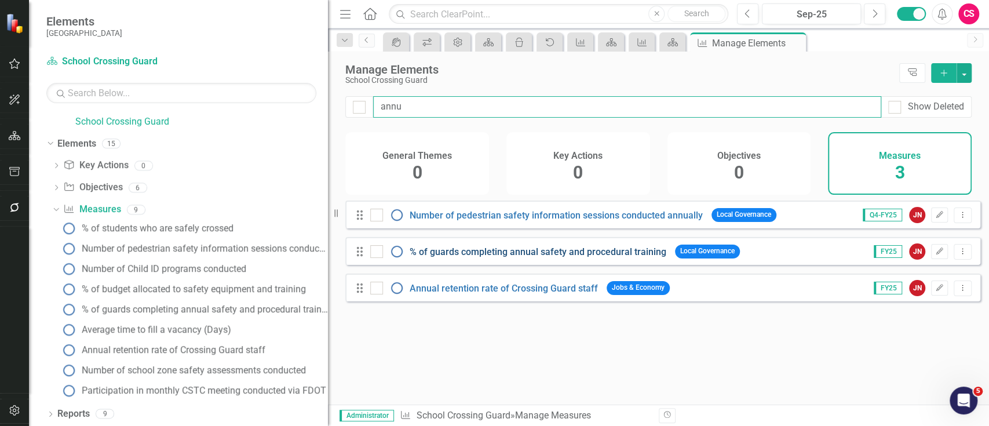
type input "annu"
click at [566, 257] on link "% of guards completing annual safety and procedural training" at bounding box center [538, 251] width 257 height 11
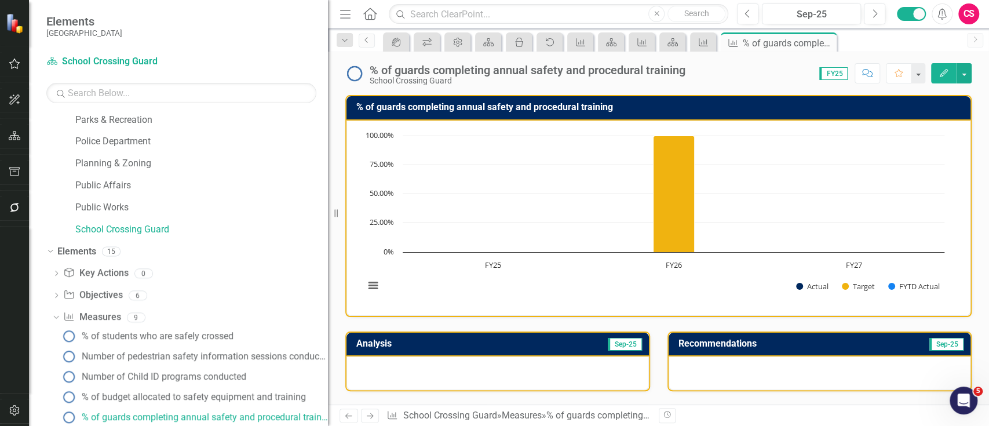
scroll to position [338, 0]
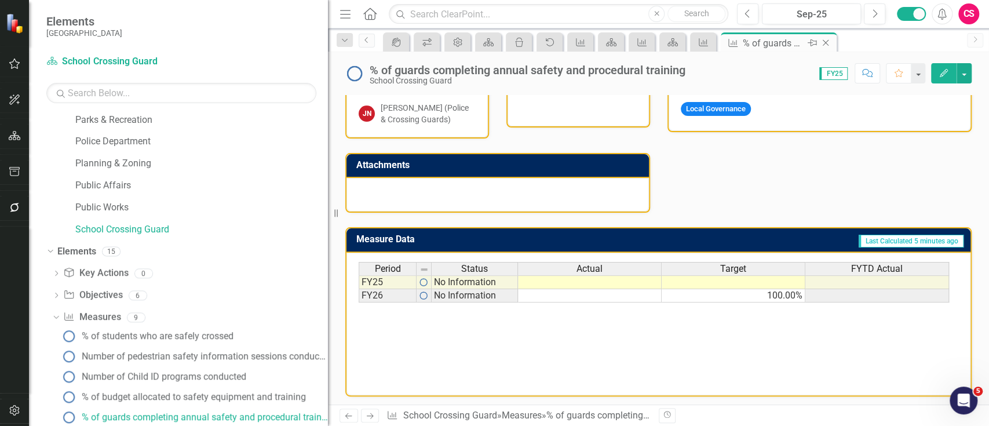
click at [829, 40] on icon "Close" at bounding box center [826, 42] width 12 height 9
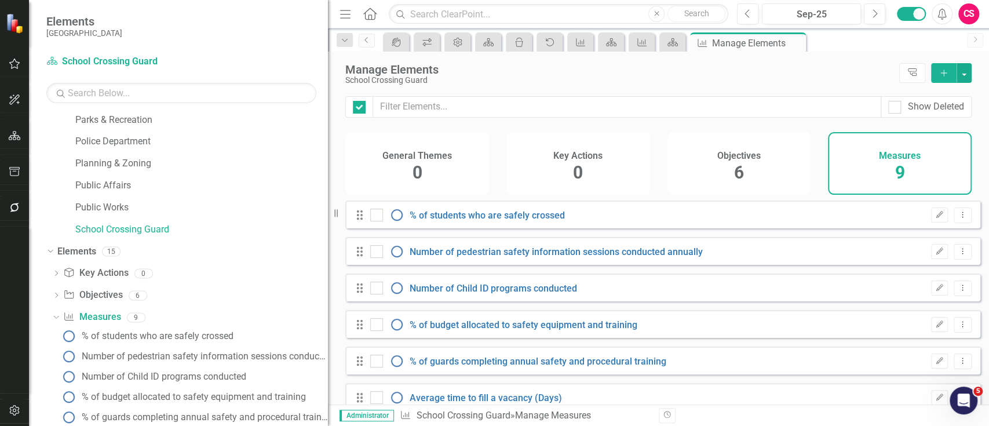
checkbox input "false"
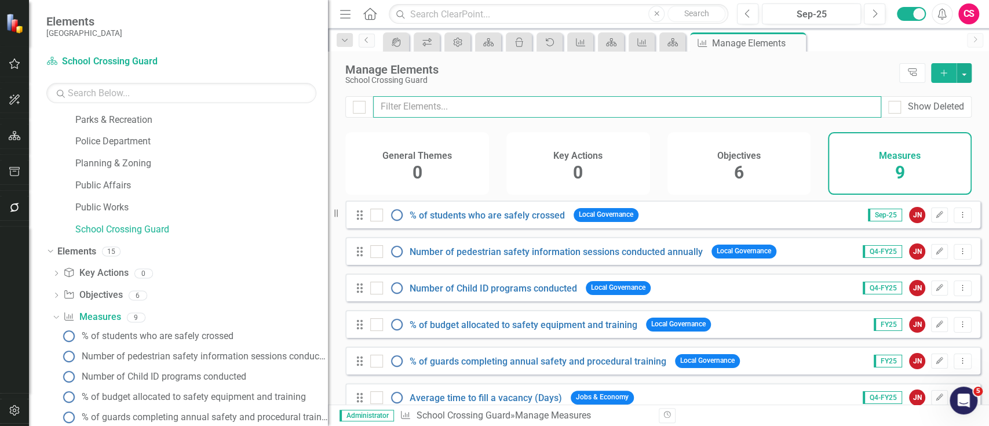
click at [623, 100] on input "text" at bounding box center [627, 106] width 508 height 21
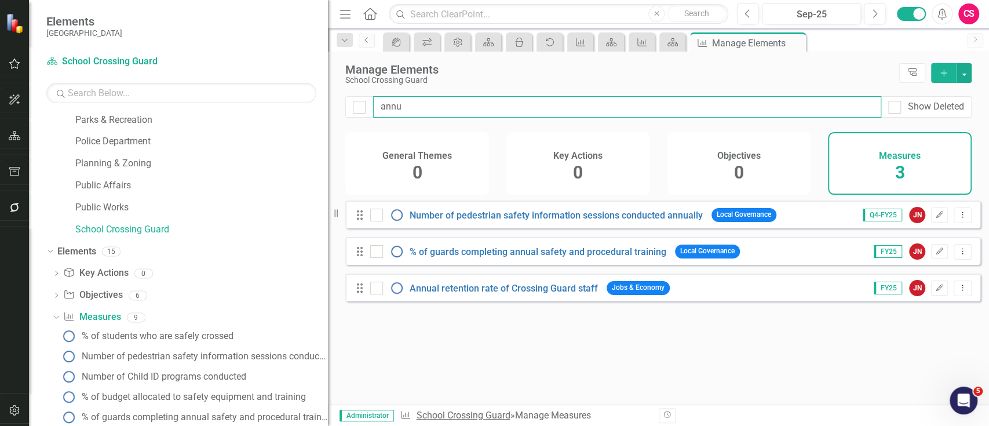
type input "annu"
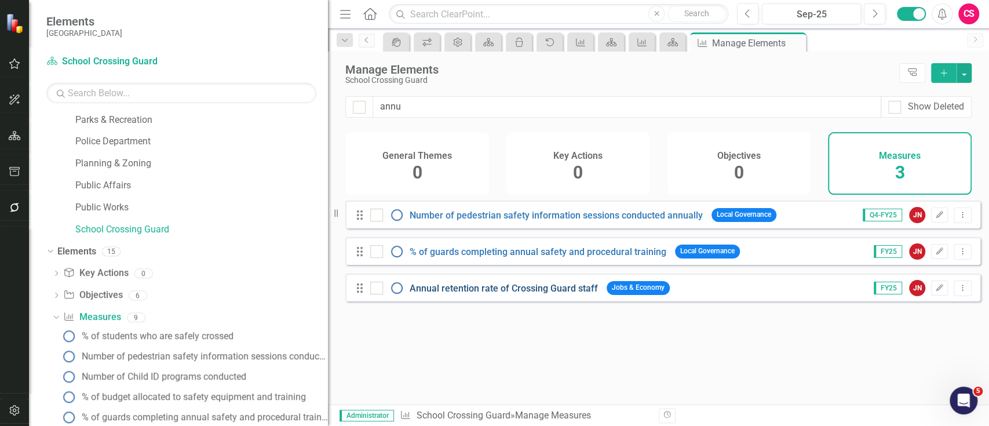
click at [579, 294] on link "Annual retention rate of Crossing Guard staff" at bounding box center [504, 288] width 188 height 11
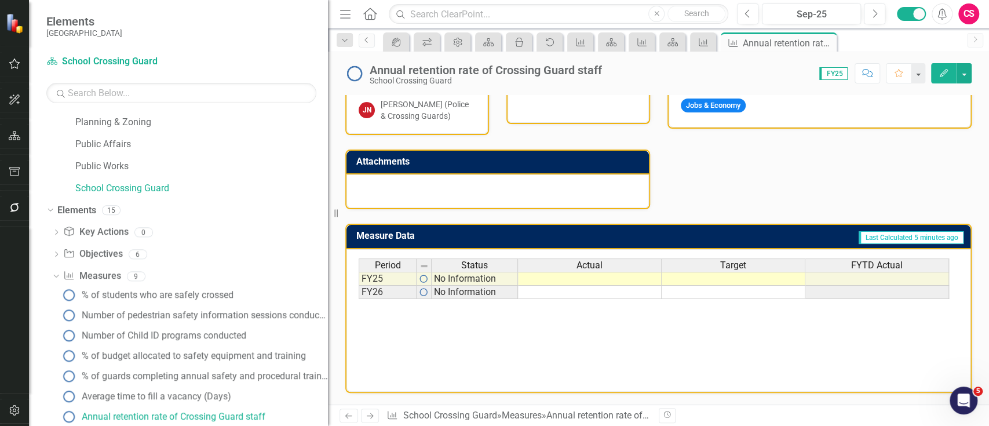
scroll to position [338, 0]
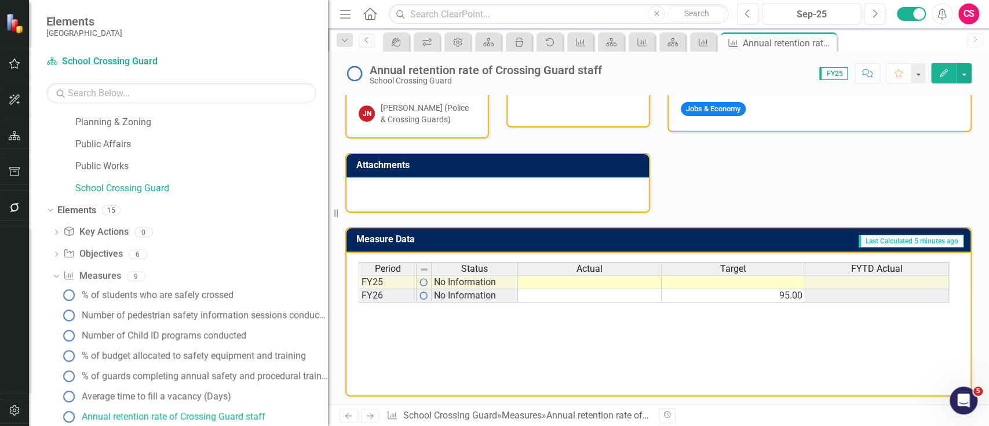
click at [942, 65] on button "Edit" at bounding box center [943, 73] width 25 height 20
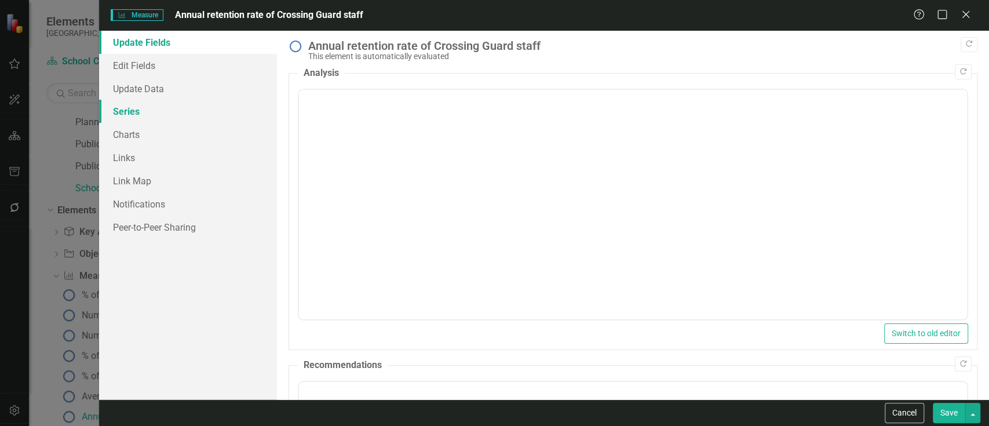
click at [143, 118] on link "Series" at bounding box center [188, 111] width 178 height 23
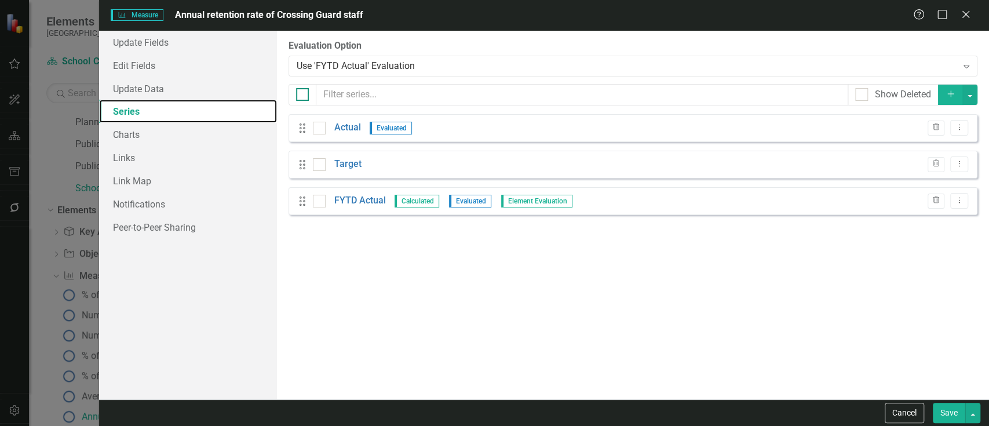
scroll to position [0, 0]
click at [302, 98] on div at bounding box center [302, 94] width 13 height 13
click at [302, 96] on input "checkbox" at bounding box center [300, 92] width 8 height 8
checkbox input "true"
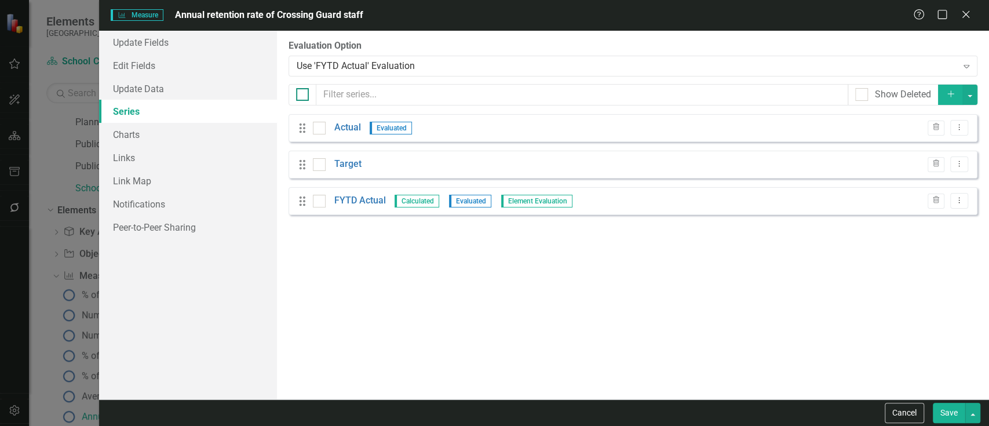
checkbox input "true"
click at [969, 100] on button "button" at bounding box center [969, 95] width 15 height 20
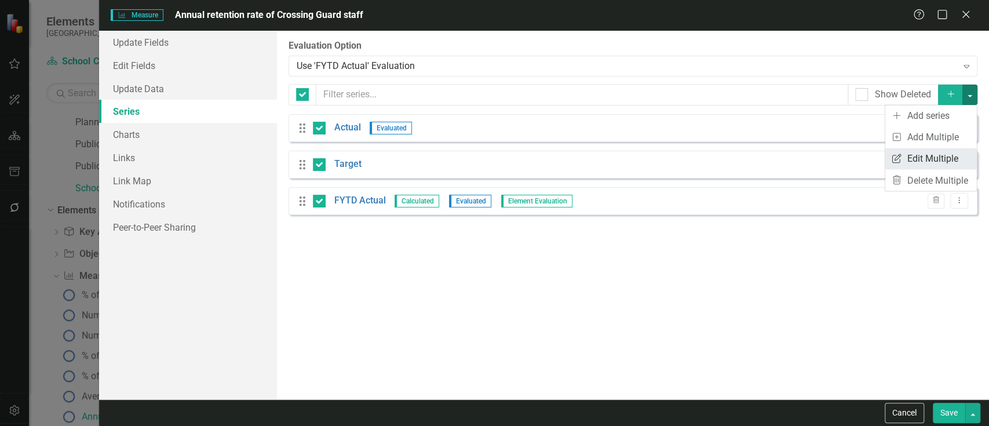
click at [923, 148] on link "Edit Multiple Edit Multiple" at bounding box center [931, 158] width 92 height 21
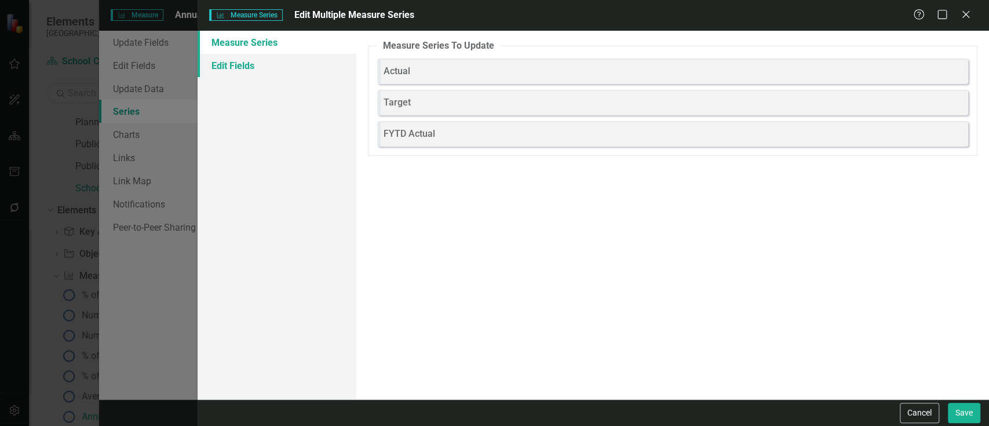
click at [277, 54] on link "Edit Fields" at bounding box center [277, 65] width 158 height 23
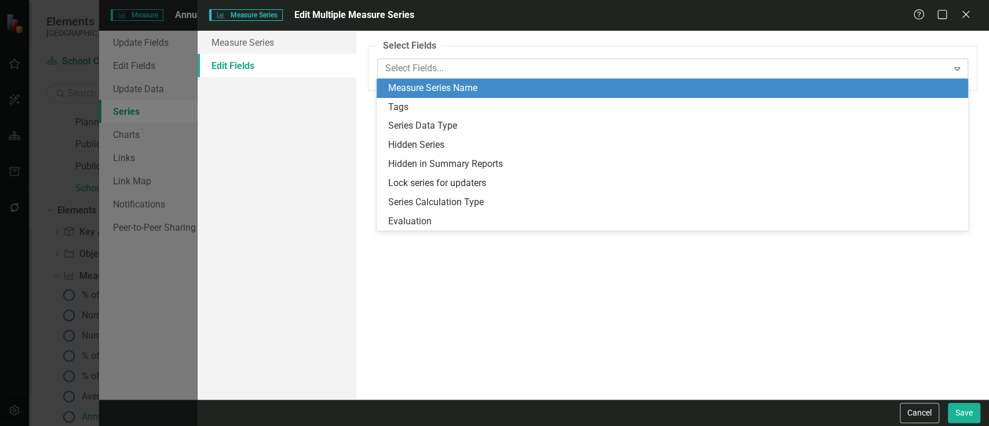
click at [436, 66] on div at bounding box center [664, 69] width 567 height 16
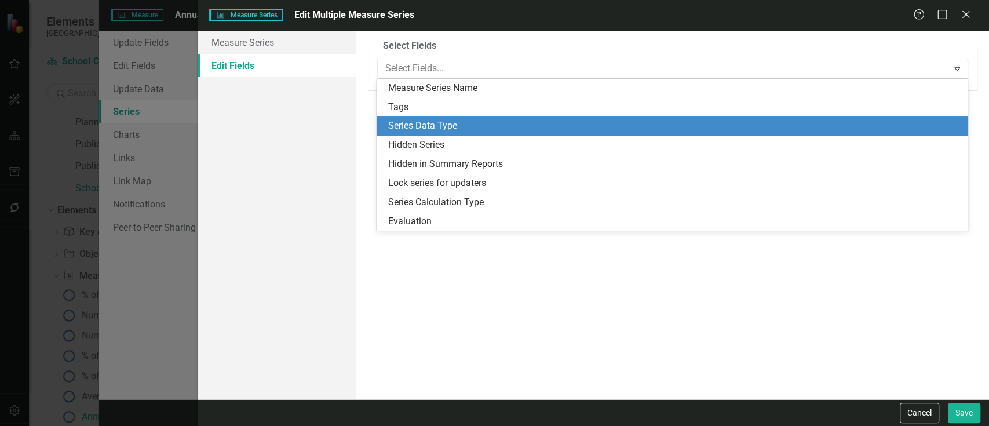
click at [432, 121] on div "Series Data Type" at bounding box center [674, 125] width 573 height 13
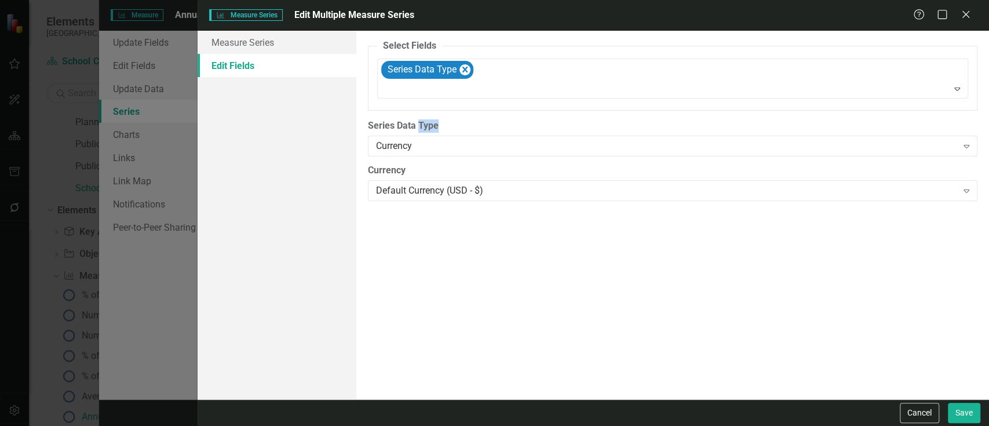
click at [432, 121] on label "Series Data Type" at bounding box center [673, 125] width 610 height 13
click at [429, 134] on div "Series Data Type Currency Expand" at bounding box center [673, 137] width 610 height 36
click at [427, 140] on div "Currency" at bounding box center [666, 146] width 581 height 13
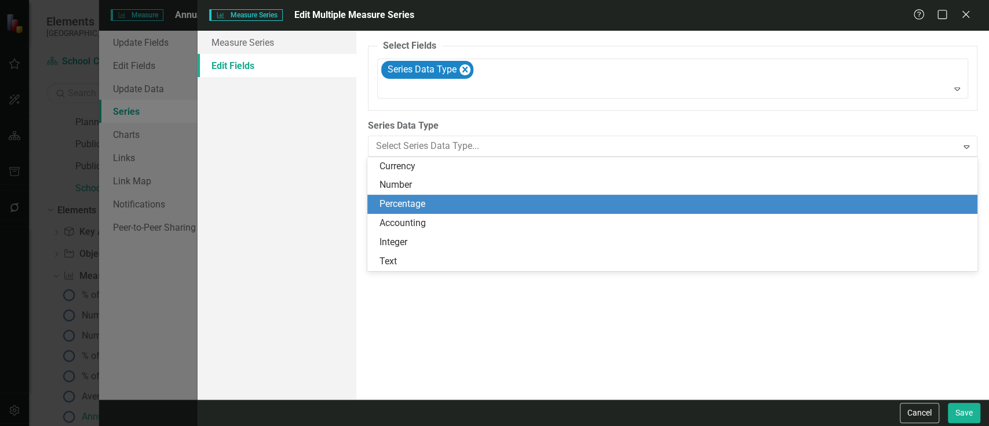
click at [417, 196] on div "Percentage" at bounding box center [672, 204] width 610 height 19
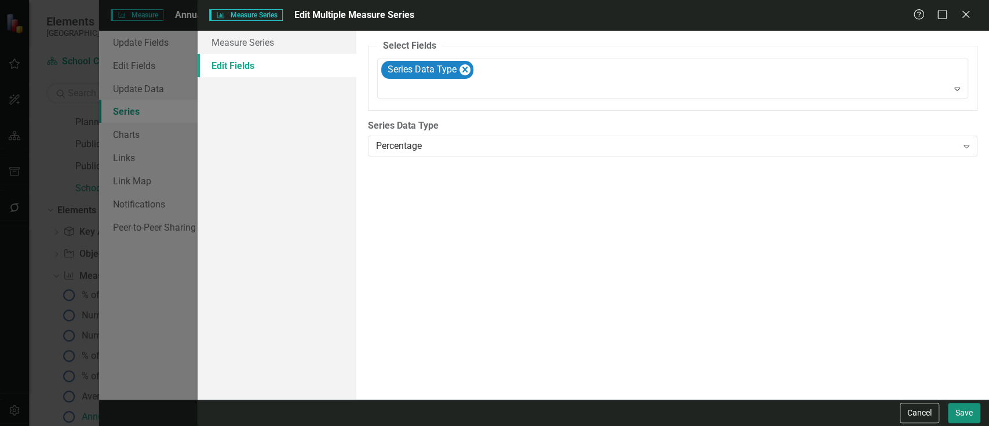
click at [948, 413] on button "Save" at bounding box center [964, 413] width 32 height 20
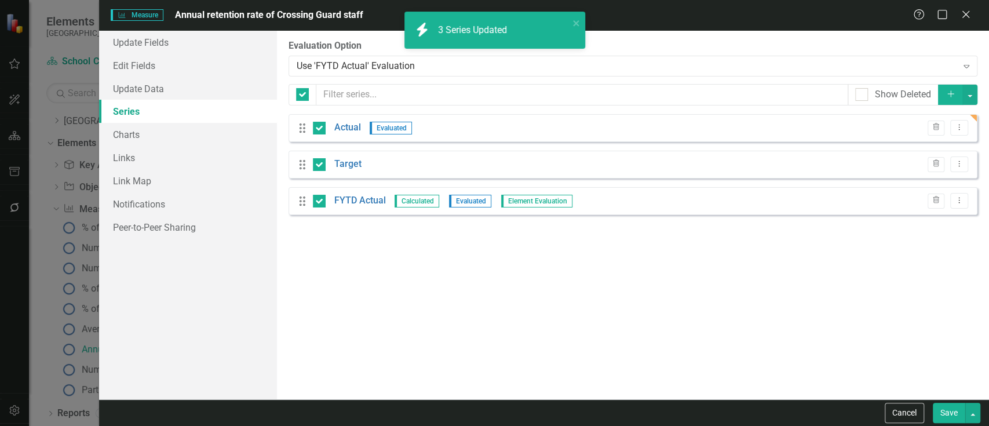
click at [948, 413] on button "Save" at bounding box center [949, 413] width 32 height 20
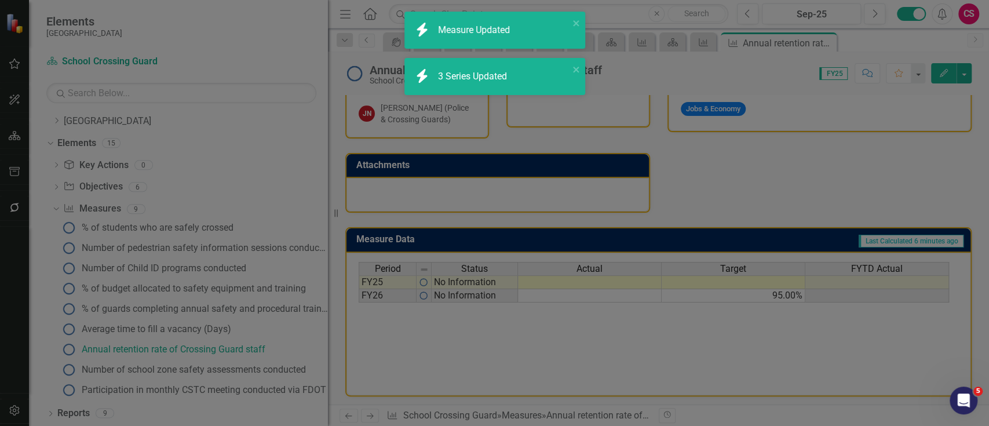
scroll to position [21, 0]
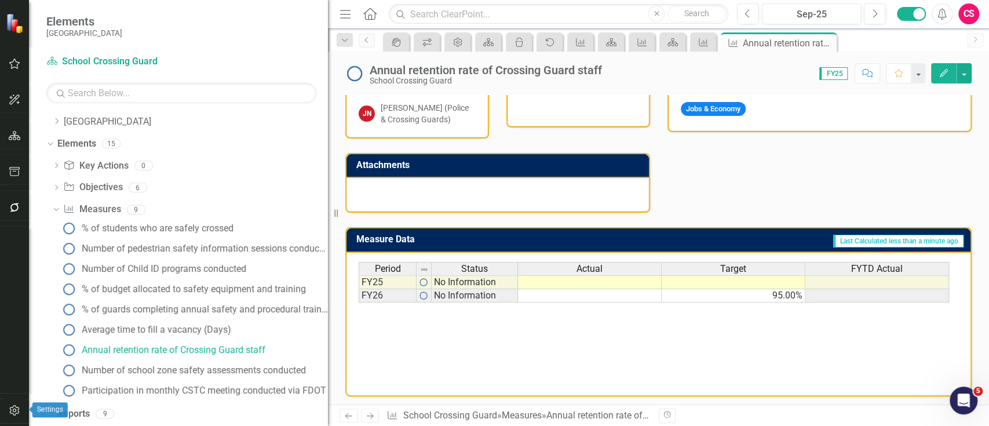
click at [5, 411] on button "button" at bounding box center [15, 411] width 26 height 24
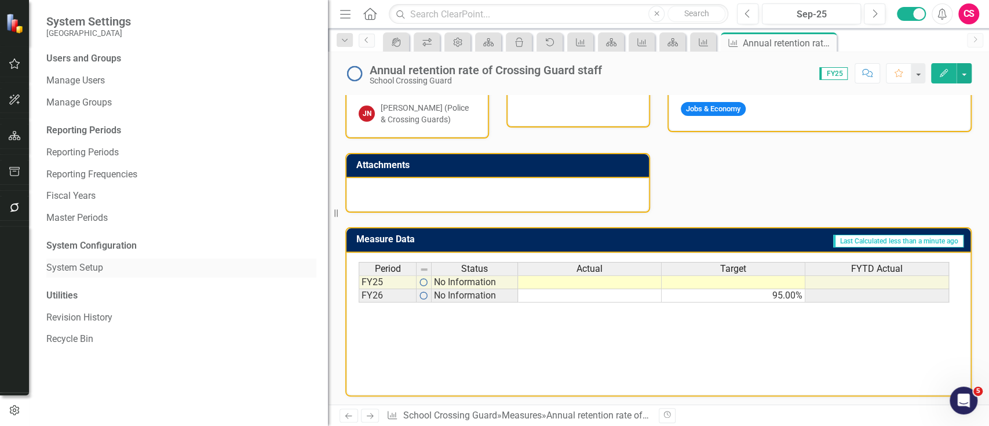
click at [70, 272] on link "System Setup" at bounding box center [181, 267] width 270 height 13
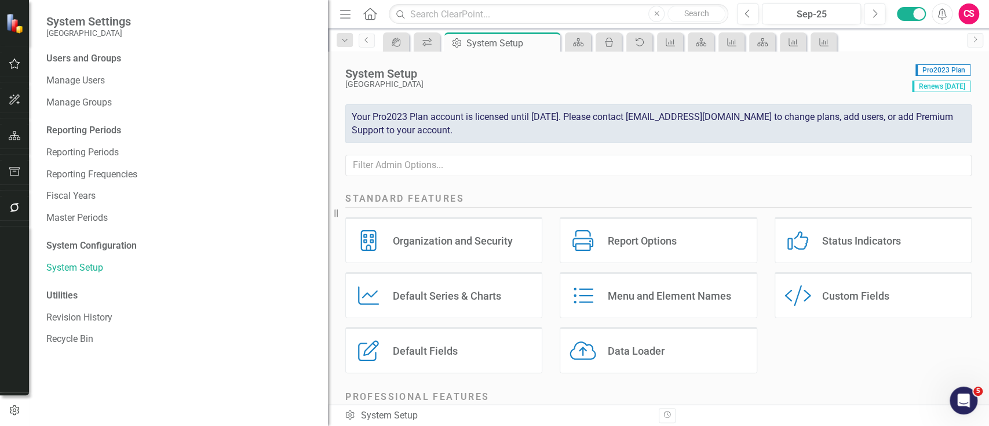
click at [822, 294] on div "Custom Fields" at bounding box center [855, 295] width 67 height 13
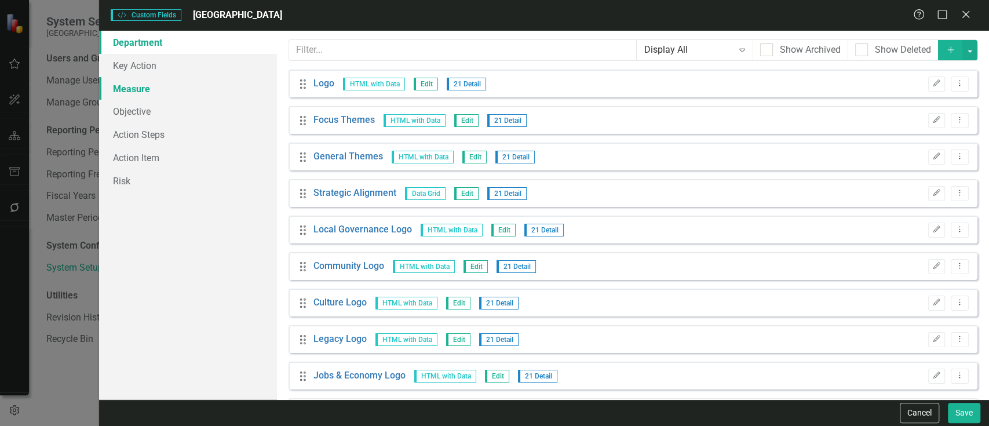
click at [143, 77] on link "Measure" at bounding box center [188, 88] width 178 height 23
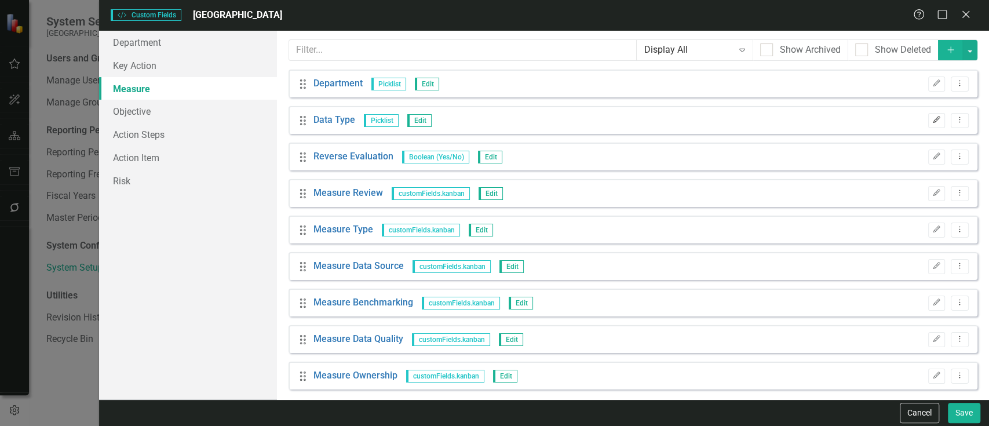
click at [932, 115] on button "Edit" at bounding box center [936, 120] width 17 height 15
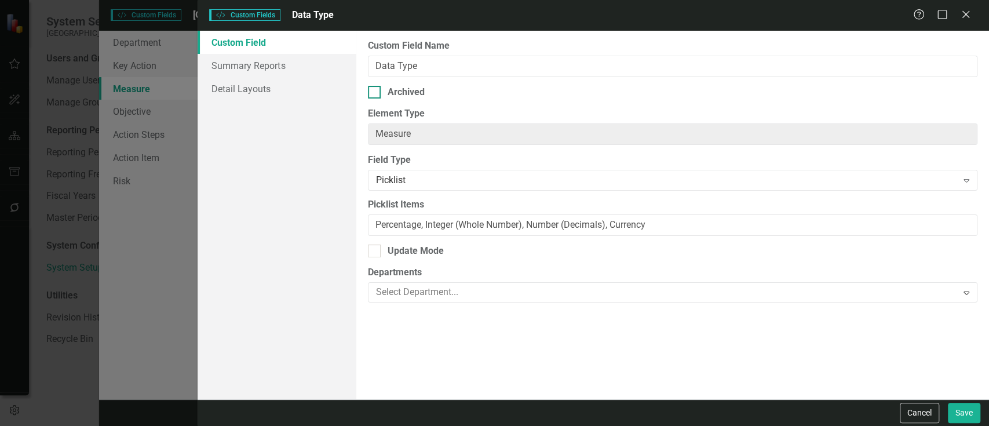
click at [401, 93] on div "Archived" at bounding box center [406, 92] width 37 height 13
click at [375, 93] on input "Archived" at bounding box center [372, 90] width 8 height 8
checkbox input "true"
click at [972, 413] on button "Save" at bounding box center [964, 413] width 32 height 20
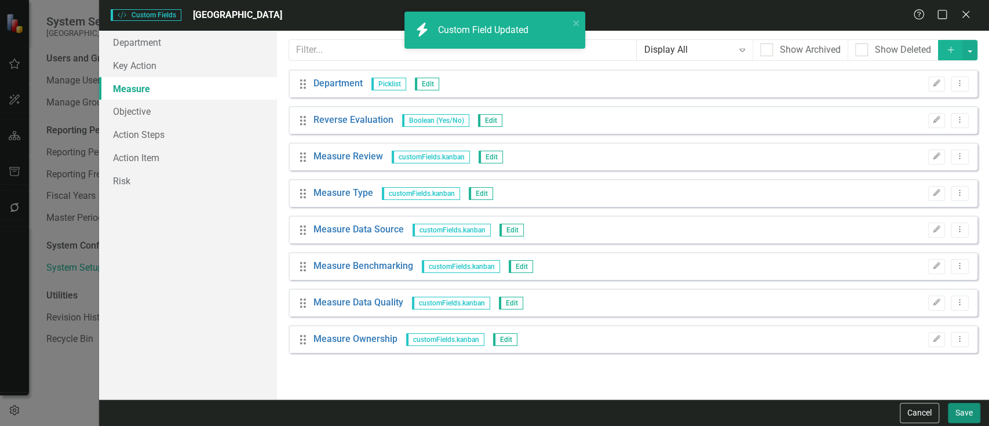
click at [972, 413] on button "Save" at bounding box center [964, 413] width 32 height 20
